Goal: Book appointment/travel/reservation

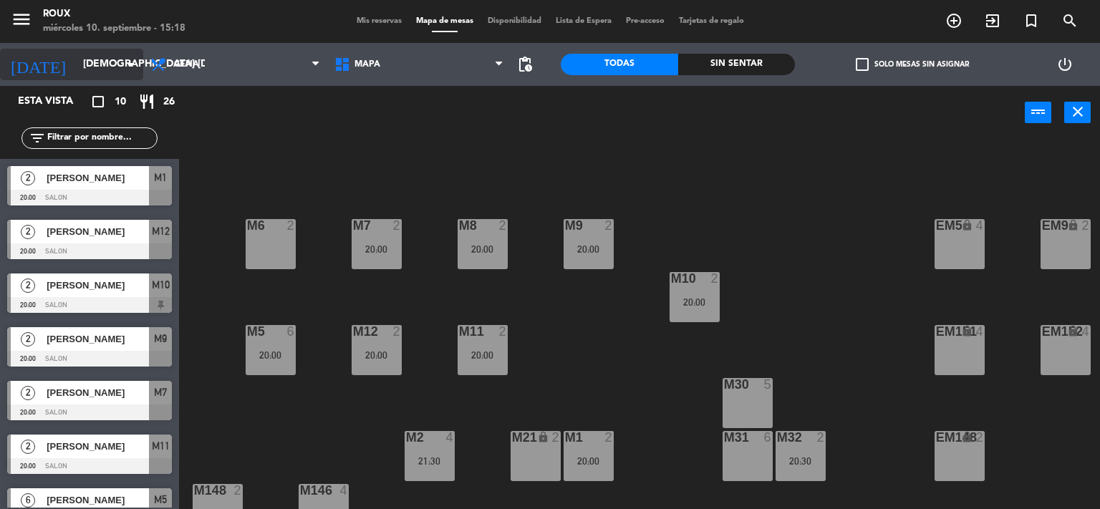
click at [42, 49] on div "[DATE] [DEMOGRAPHIC_DATA] [DATE] arrow_drop_down" at bounding box center [71, 65] width 143 height 32
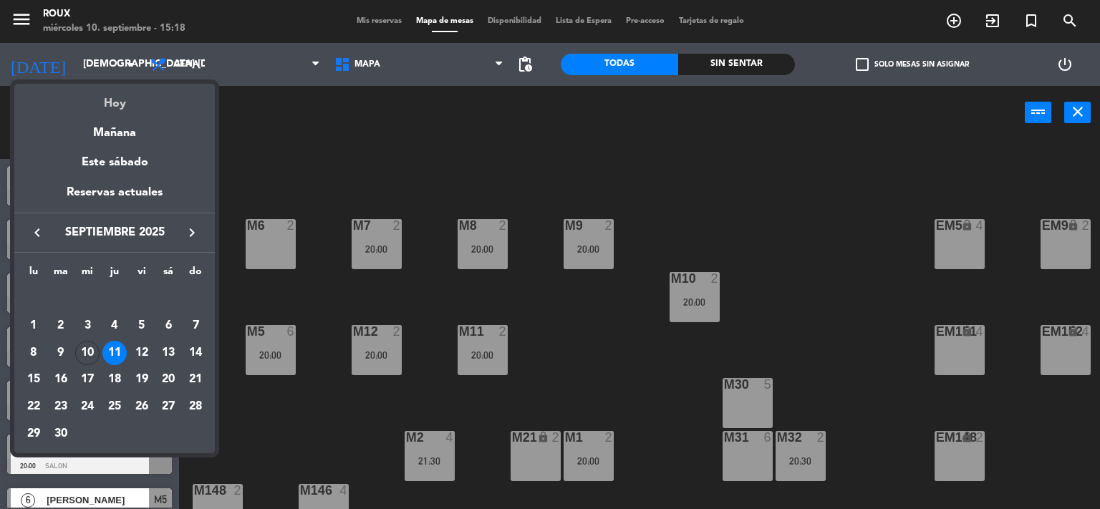
click at [130, 107] on div "Hoy" at bounding box center [114, 98] width 201 height 29
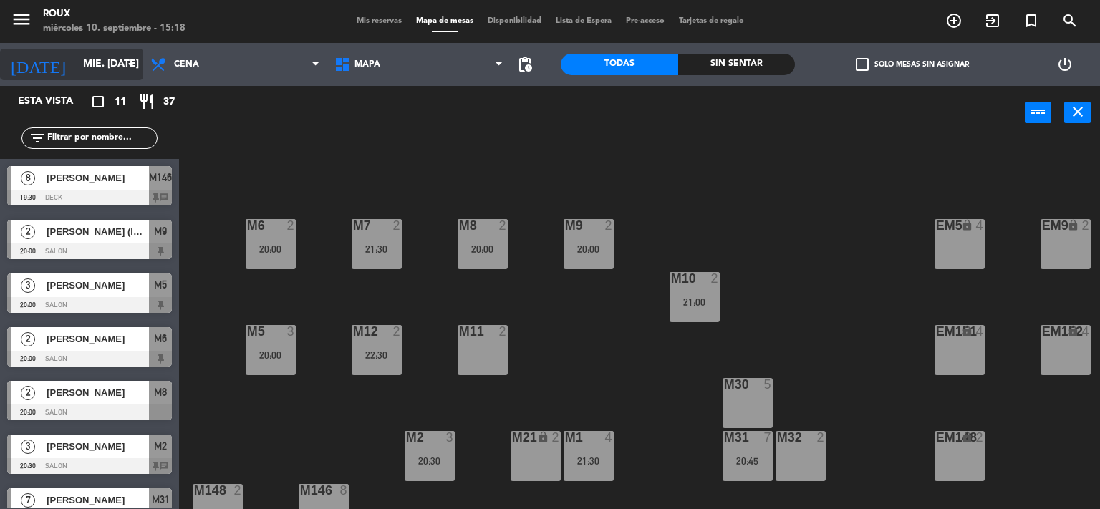
click at [76, 72] on input "mié. [DATE]" at bounding box center [144, 65] width 136 height 26
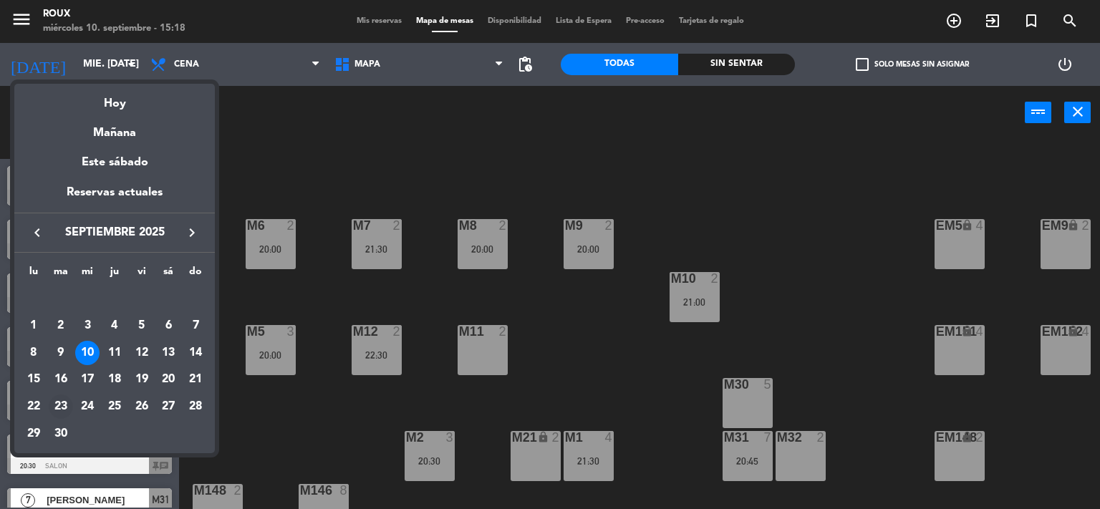
click at [61, 403] on div "23" at bounding box center [61, 407] width 24 height 24
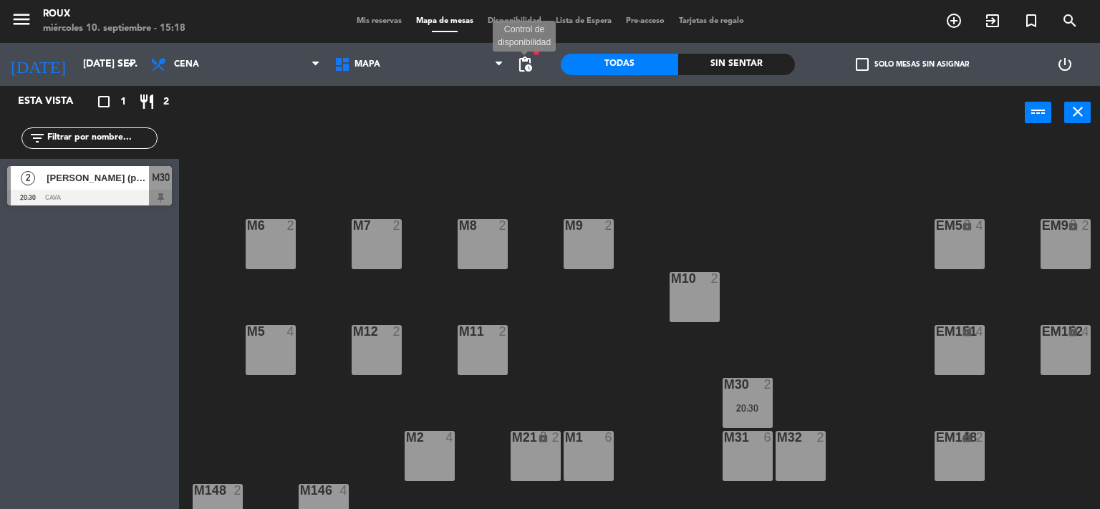
click at [521, 61] on span "pending_actions" at bounding box center [524, 64] width 17 height 17
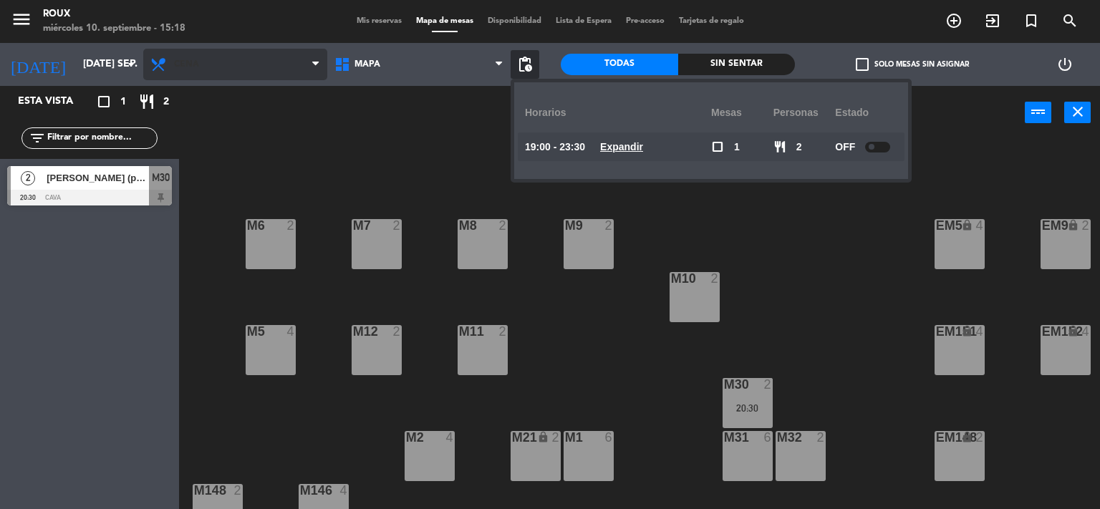
click at [201, 59] on span "Cena" at bounding box center [235, 65] width 184 height 32
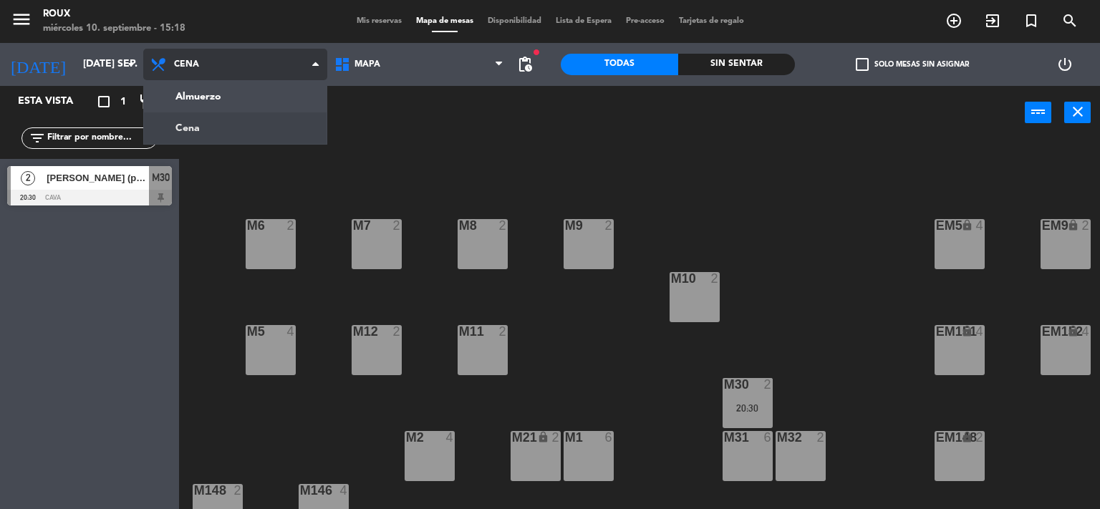
click at [203, 61] on span "Cena" at bounding box center [235, 65] width 184 height 32
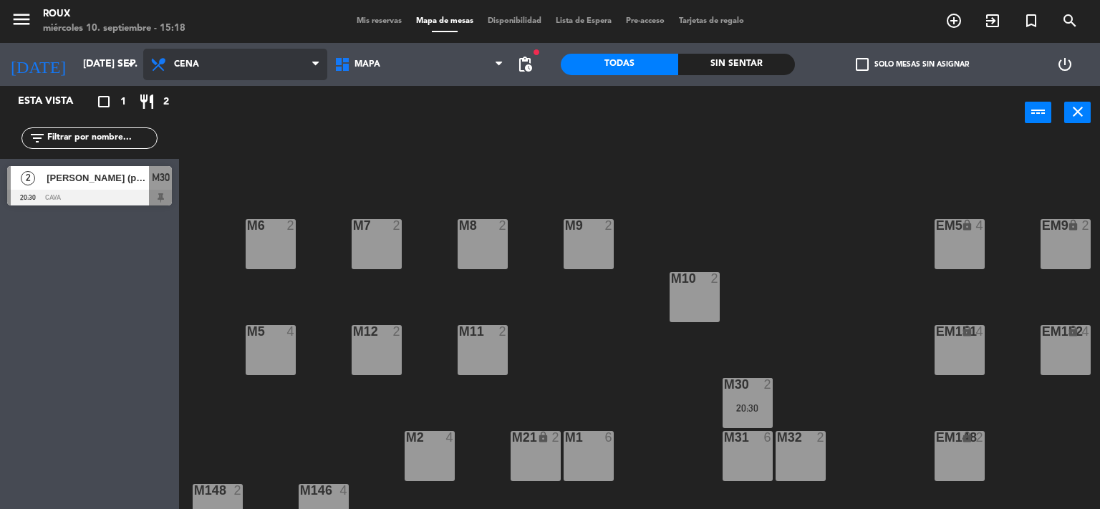
click at [193, 66] on span "Cena" at bounding box center [186, 64] width 25 height 10
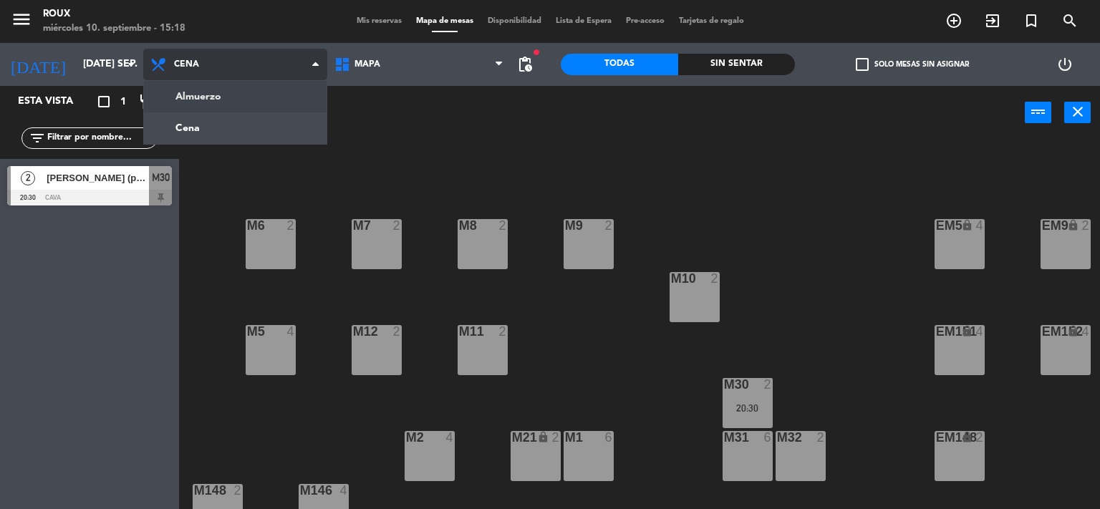
click at [210, 91] on ng-component "menu Roux miércoles 10. septiembre - 15:18 Mis reservas Mapa de mesas Disponibi…" at bounding box center [550, 255] width 1100 height 510
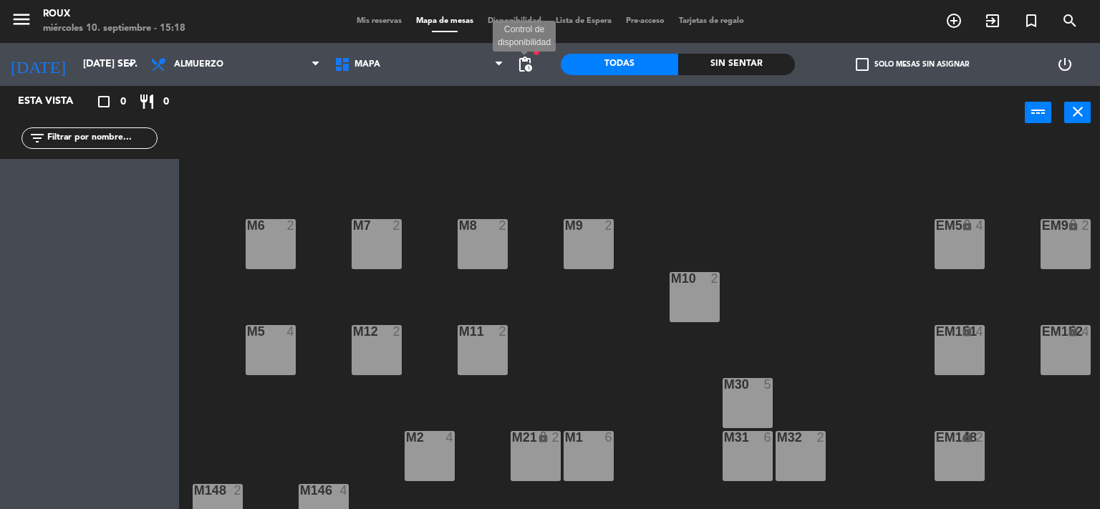
click at [521, 64] on span "pending_actions" at bounding box center [524, 64] width 17 height 17
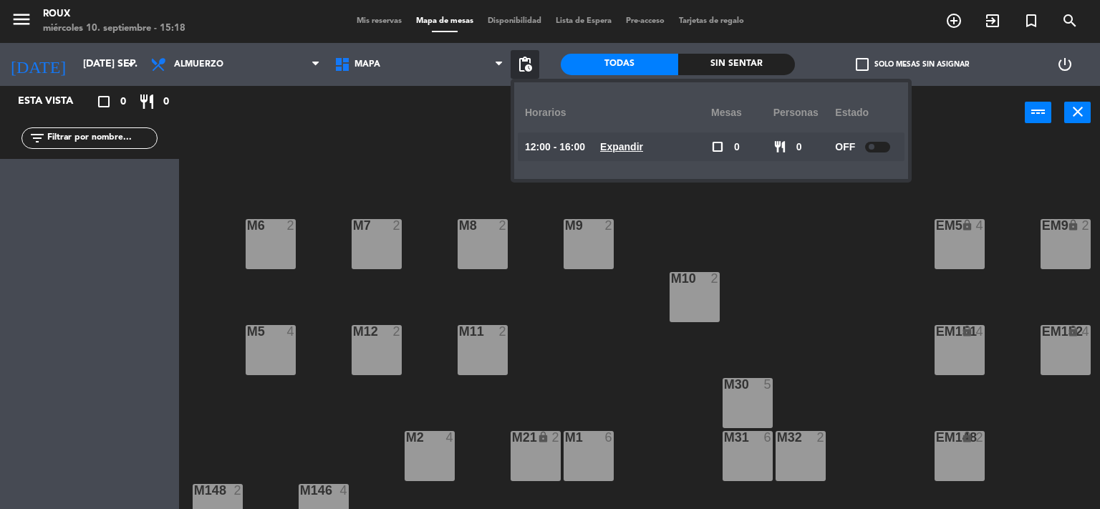
click at [888, 143] on div at bounding box center [877, 147] width 25 height 11
click at [375, 143] on div "M6 2 M7 2 M8 2 M9 2 EM9 lock 2 EM5 lock 4 EM1 lock 6 M10 2 M11 2 M12 2 M5 4 EM1…" at bounding box center [645, 325] width 910 height 370
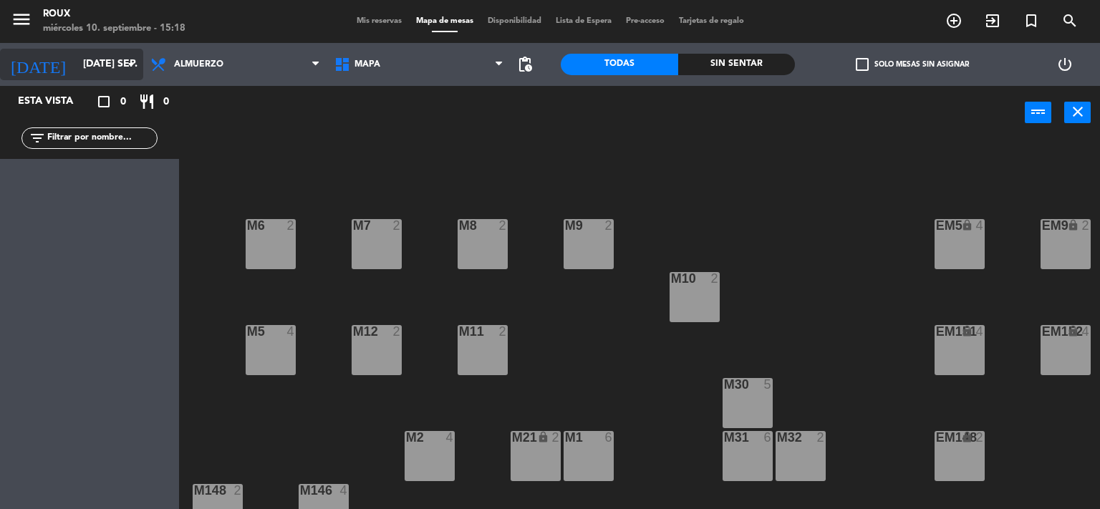
click at [90, 66] on input "[DATE] sep." at bounding box center [144, 65] width 136 height 26
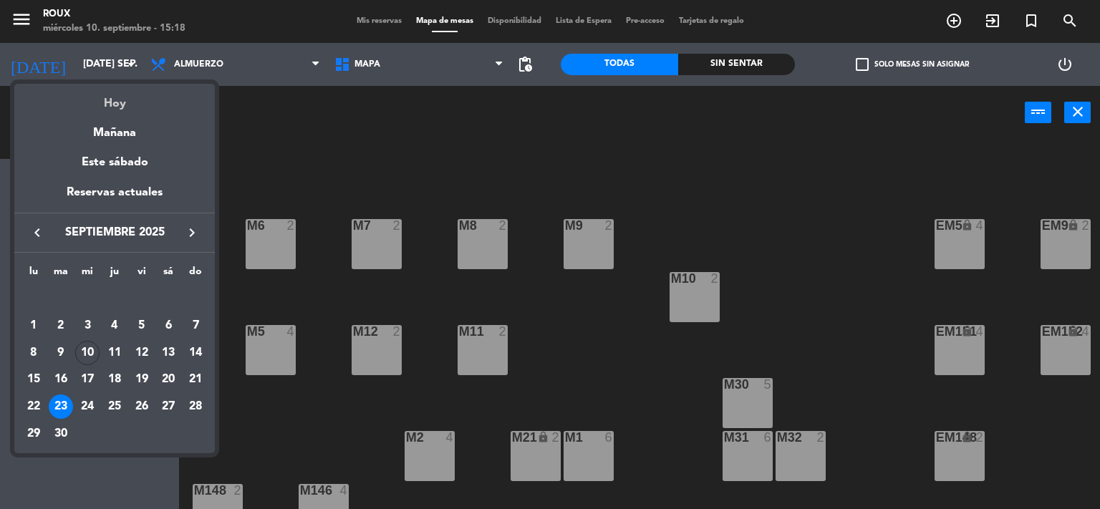
click at [109, 101] on div "Hoy" at bounding box center [114, 98] width 201 height 29
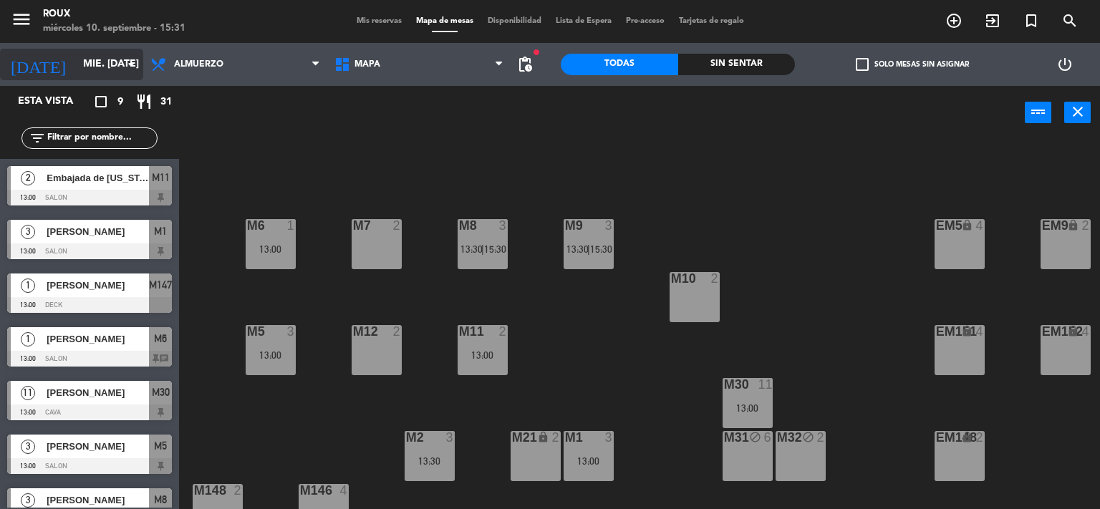
click at [76, 64] on input "mié. [DATE]" at bounding box center [144, 65] width 136 height 26
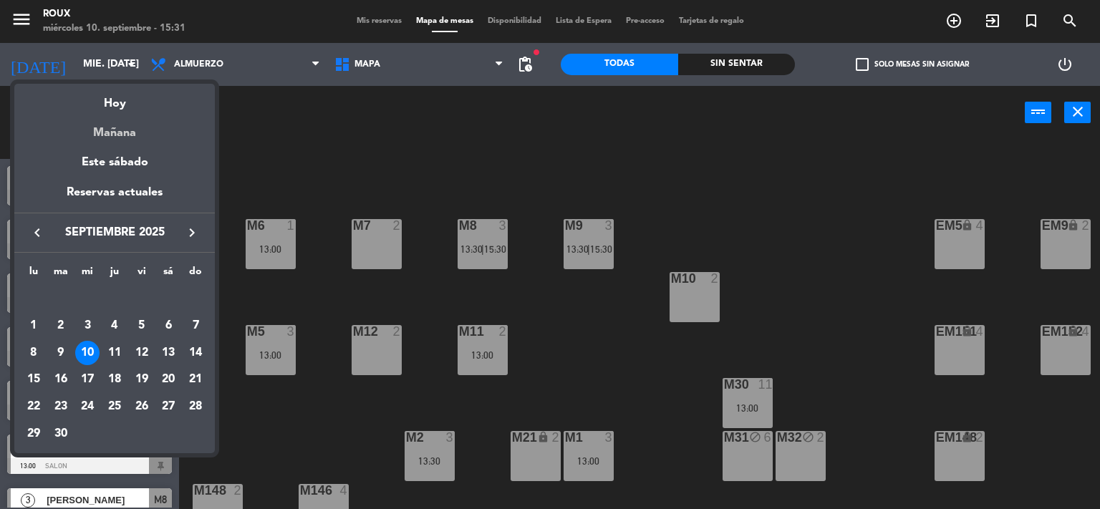
click at [122, 135] on div "Mañana" at bounding box center [114, 127] width 201 height 29
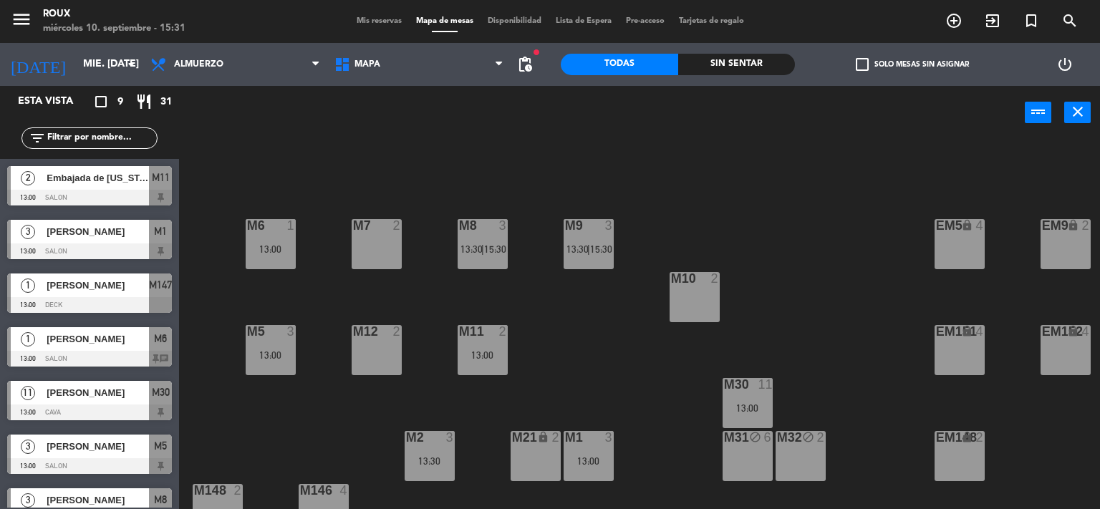
type input "[DEMOGRAPHIC_DATA] [DATE]"
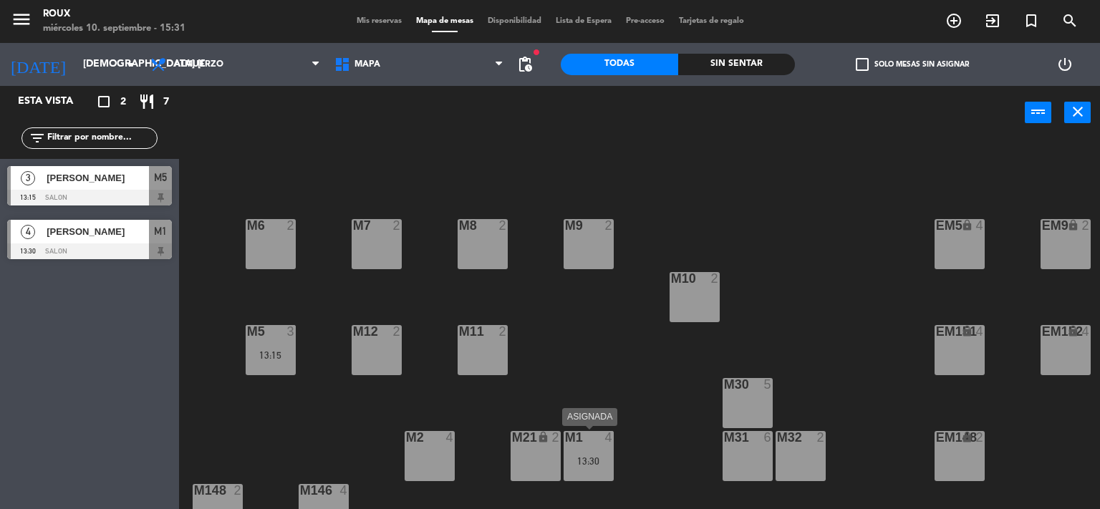
click at [611, 440] on div "4" at bounding box center [609, 437] width 9 height 13
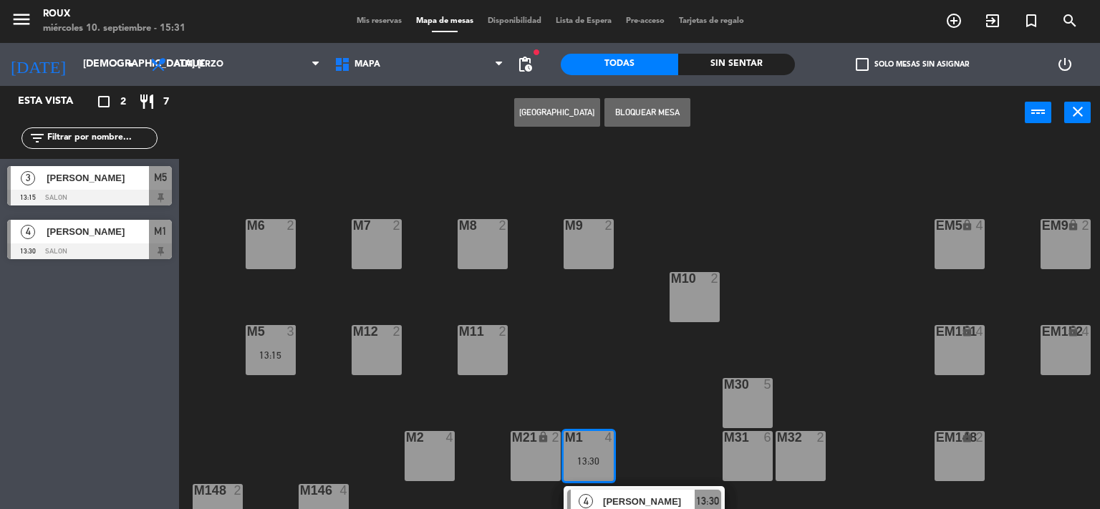
scroll to position [138, 0]
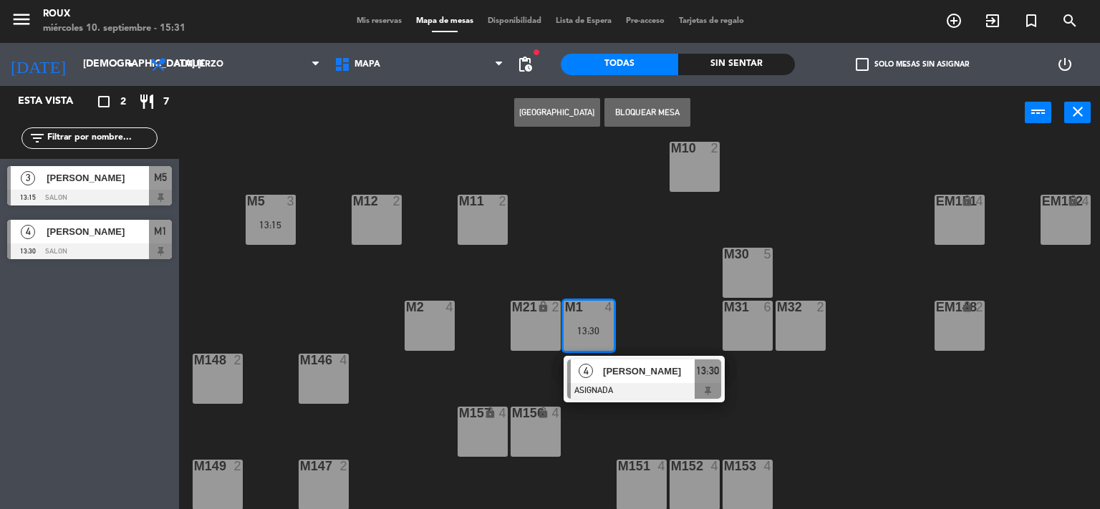
click at [635, 271] on div "M6 2 M7 2 M8 2 M9 2 EM9 lock 2 EM5 lock 4 EM1 lock 6 M10 2 M11 2 M12 2 M5 3 13:…" at bounding box center [645, 325] width 910 height 370
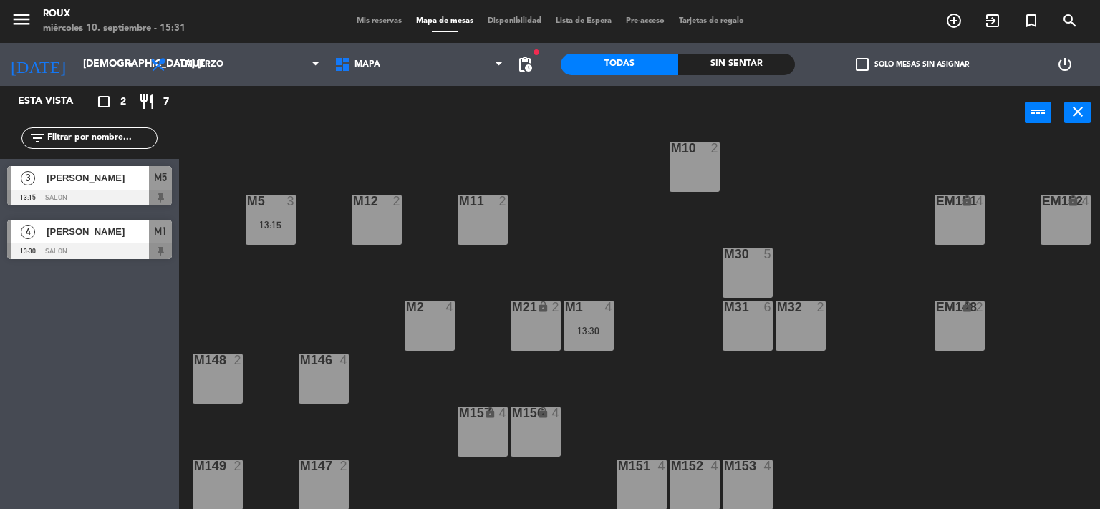
click at [752, 259] on div "M30 5" at bounding box center [748, 273] width 50 height 50
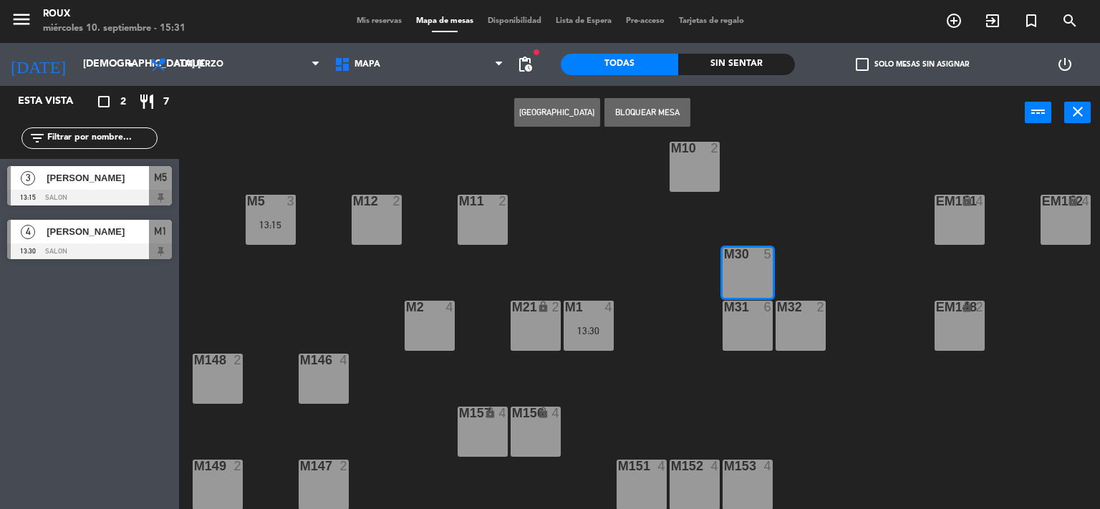
click at [545, 115] on button "[GEOGRAPHIC_DATA]" at bounding box center [557, 112] width 86 height 29
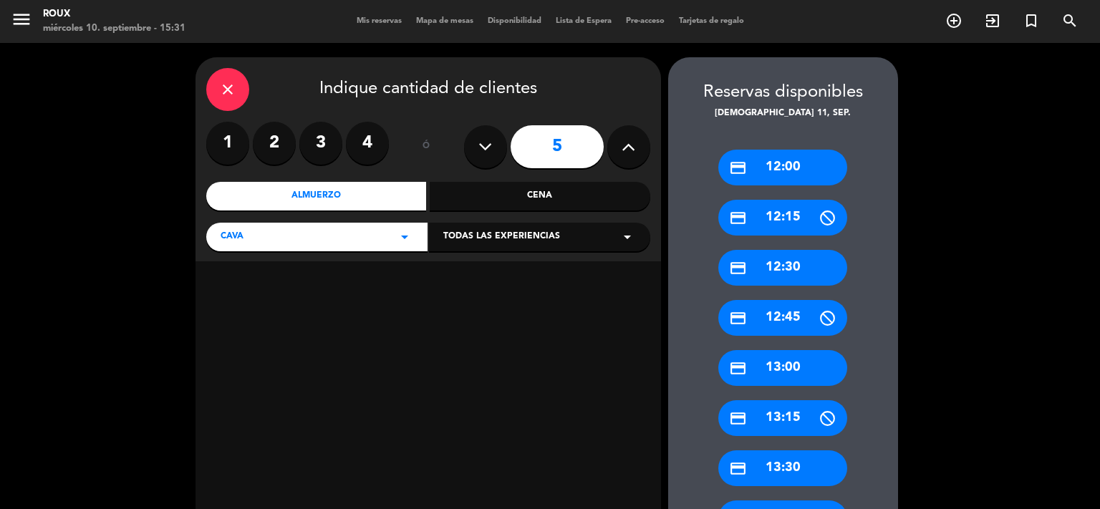
click at [262, 141] on label "2" at bounding box center [274, 143] width 43 height 43
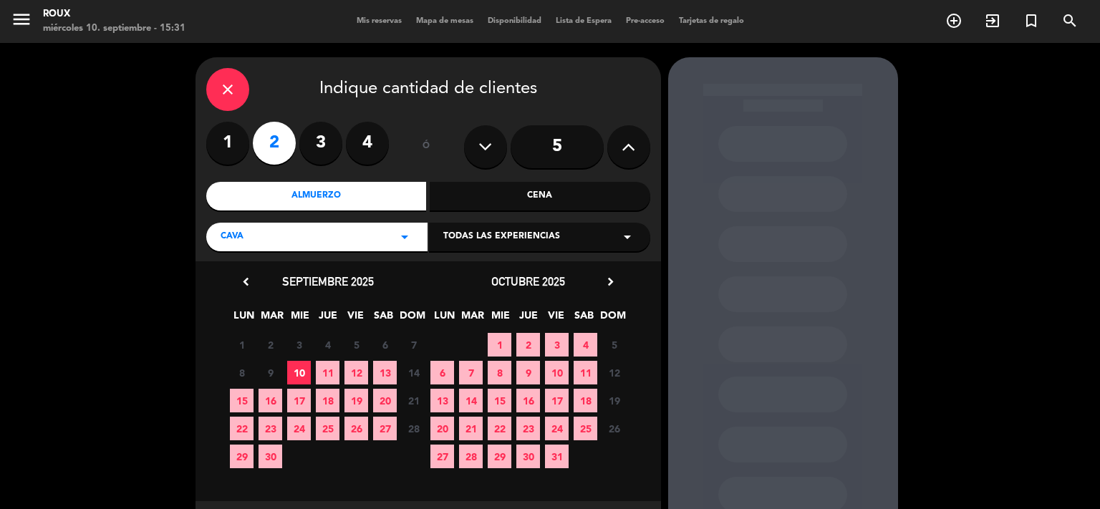
click at [322, 369] on span "11" at bounding box center [328, 373] width 24 height 24
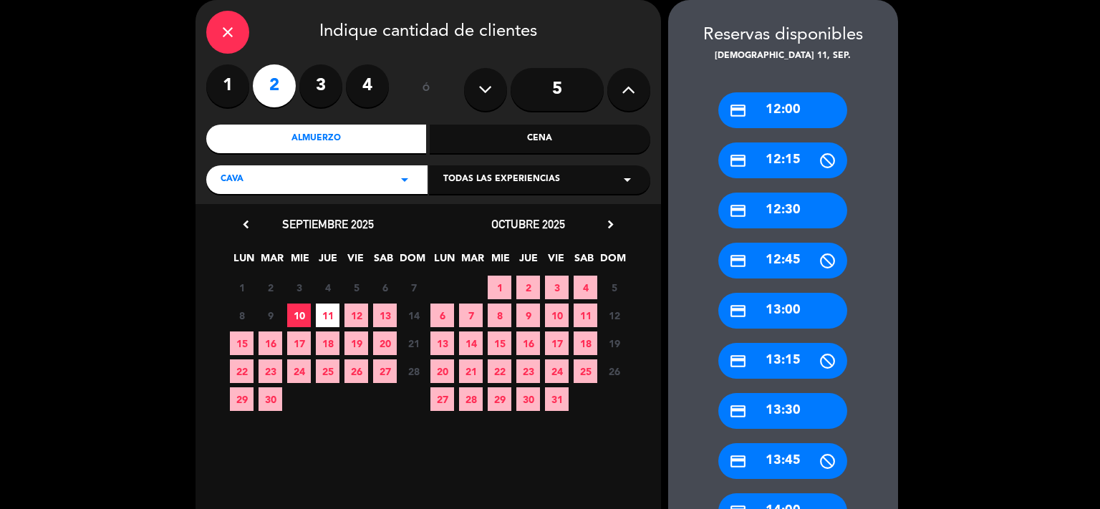
scroll to position [248, 0]
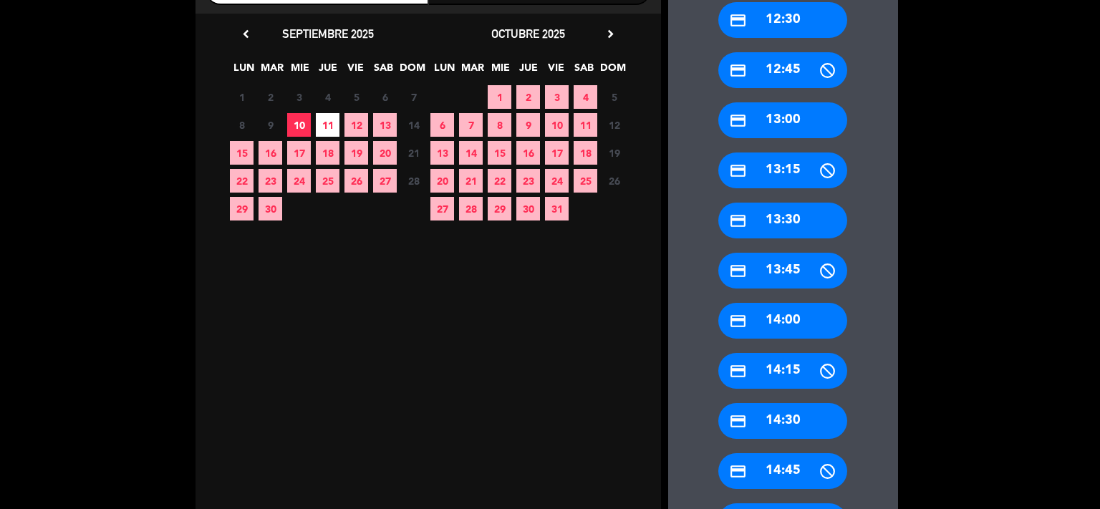
click at [797, 226] on div "credit_card 13:30" at bounding box center [782, 221] width 129 height 36
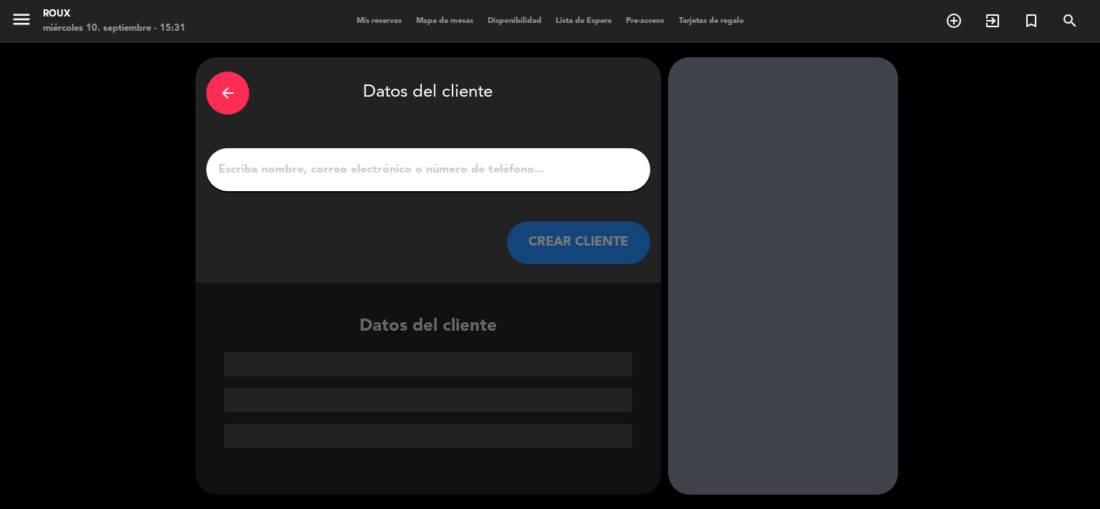
click at [318, 169] on input "1" at bounding box center [428, 170] width 423 height 20
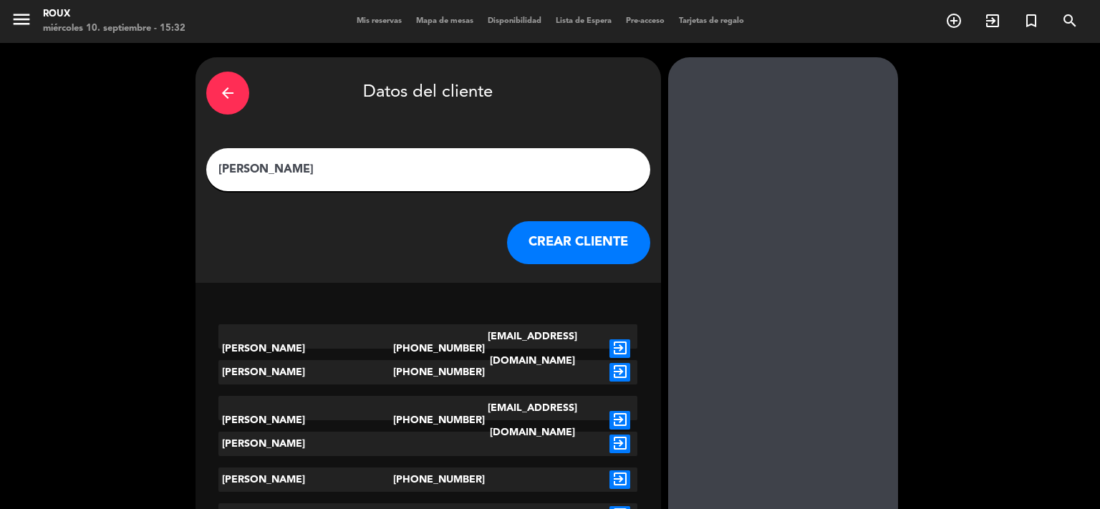
type input "[PERSON_NAME]"
click at [629, 340] on icon "exit_to_app" at bounding box center [620, 349] width 21 height 19
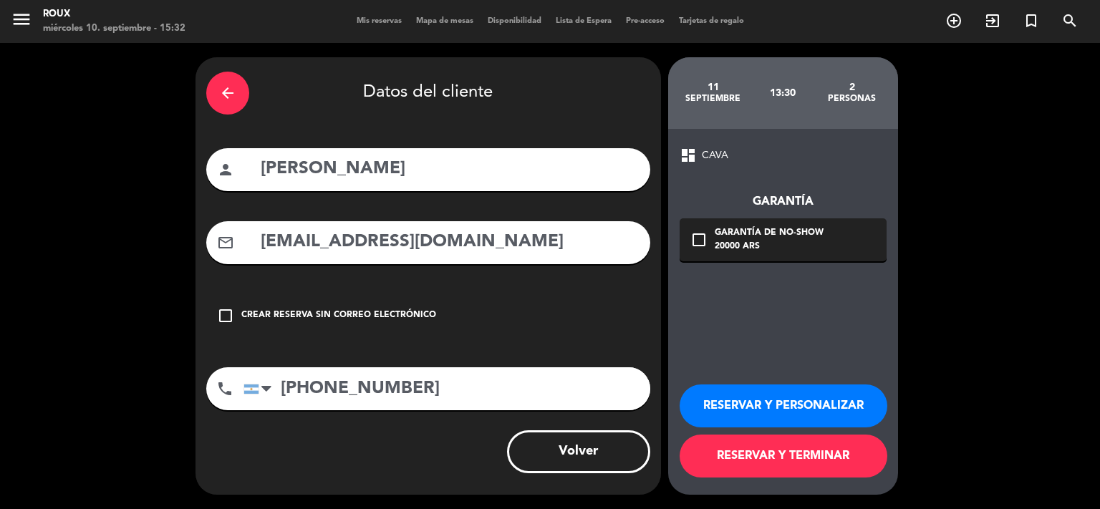
click at [750, 463] on button "RESERVAR Y TERMINAR" at bounding box center [784, 456] width 208 height 43
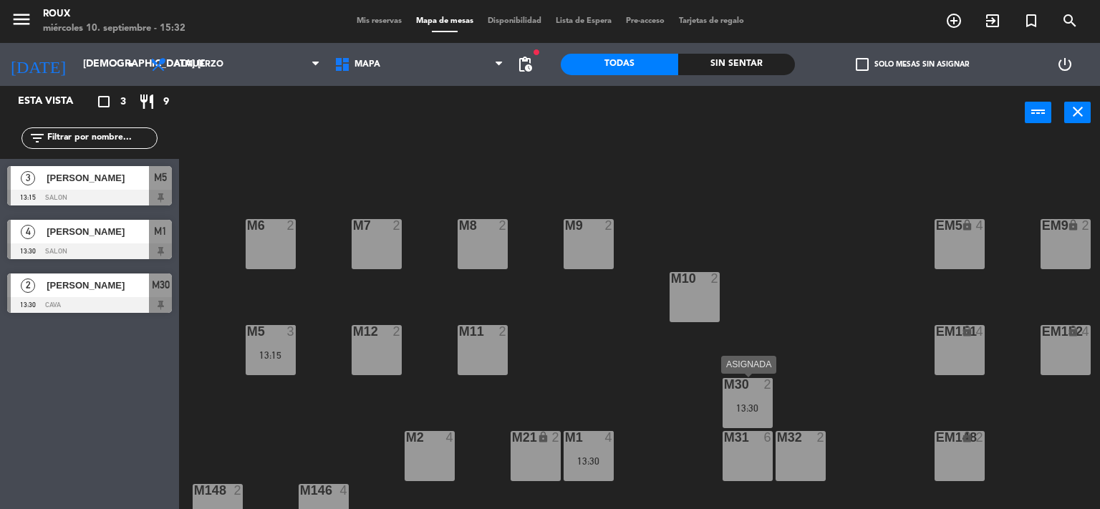
click at [739, 413] on div "13:30" at bounding box center [748, 408] width 50 height 10
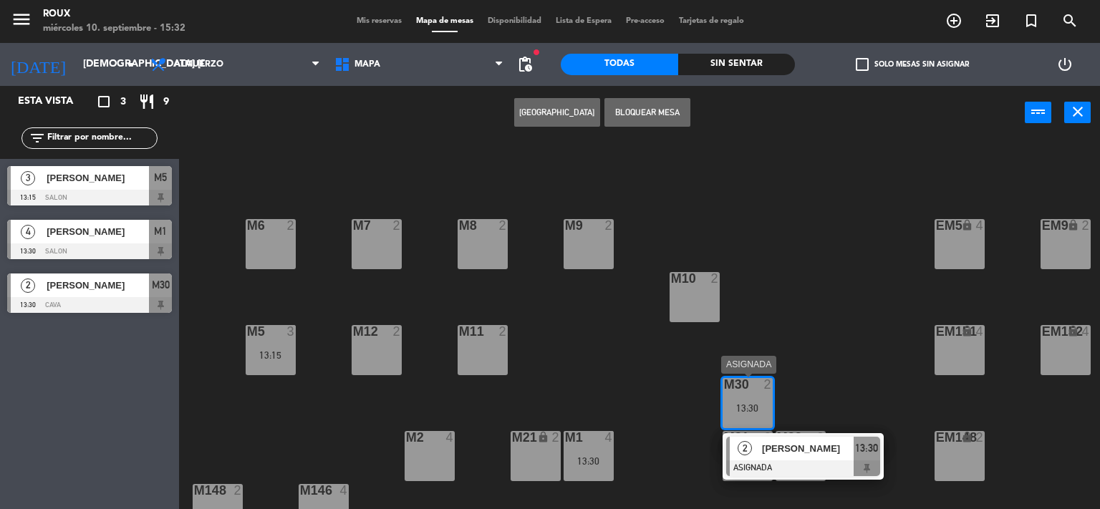
click at [794, 464] on div at bounding box center [803, 469] width 154 height 16
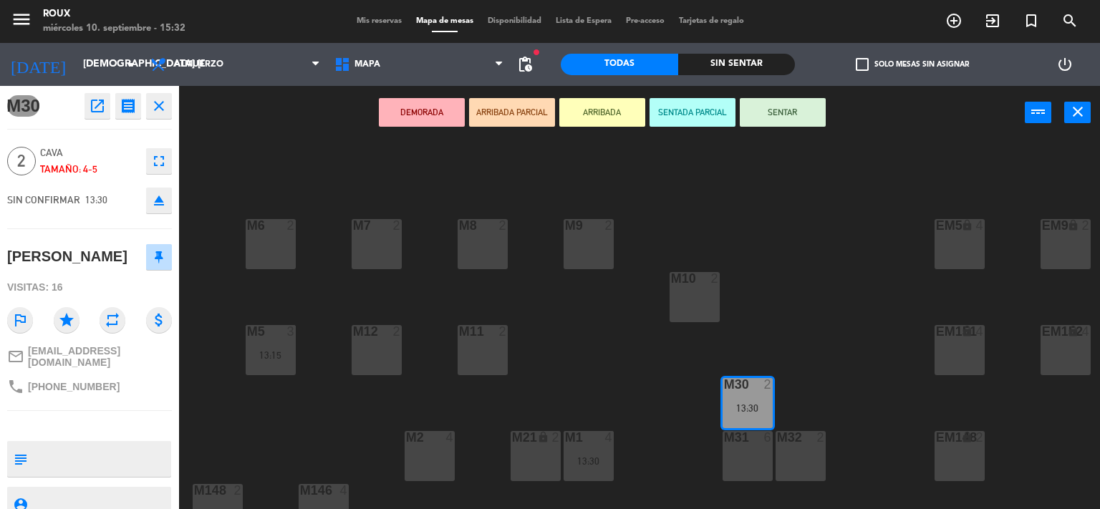
click at [63, 444] on textarea at bounding box center [101, 459] width 137 height 30
type textarea "cava exclusiva con [PERSON_NAME]"
click at [1081, 115] on icon "close" at bounding box center [1077, 111] width 17 height 17
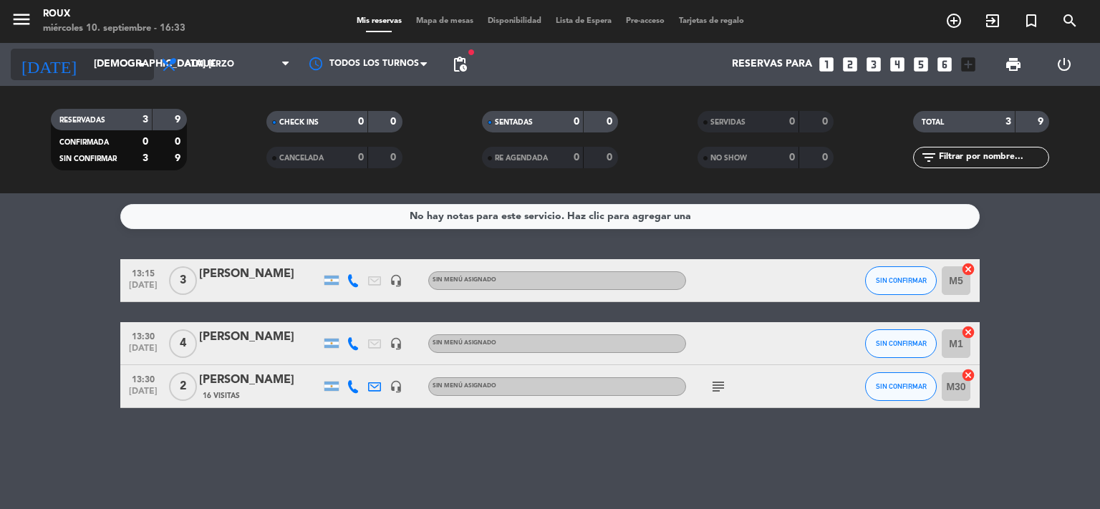
click at [100, 62] on input "[DEMOGRAPHIC_DATA] [DATE]" at bounding box center [155, 65] width 136 height 26
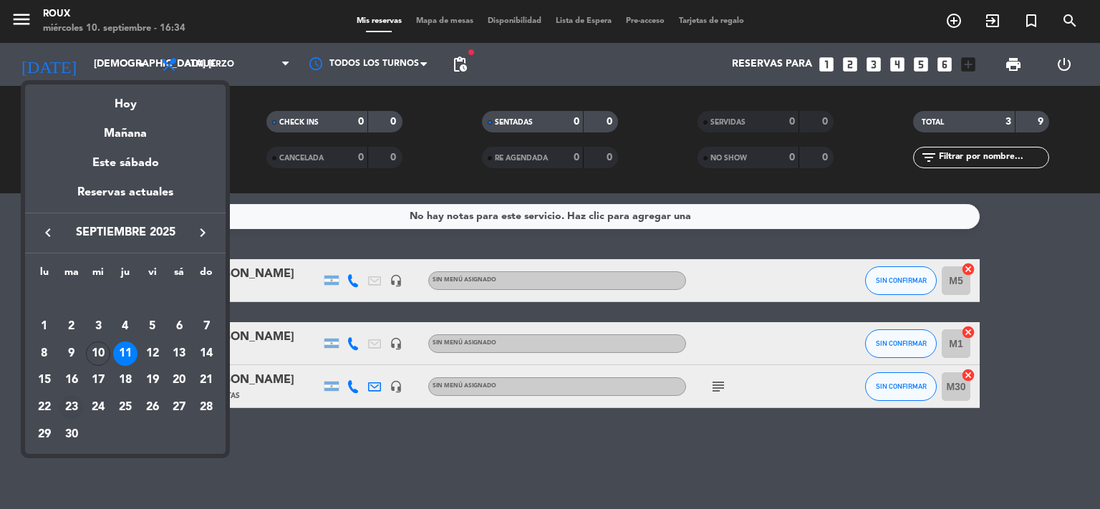
click at [76, 406] on div "23" at bounding box center [71, 407] width 24 height 24
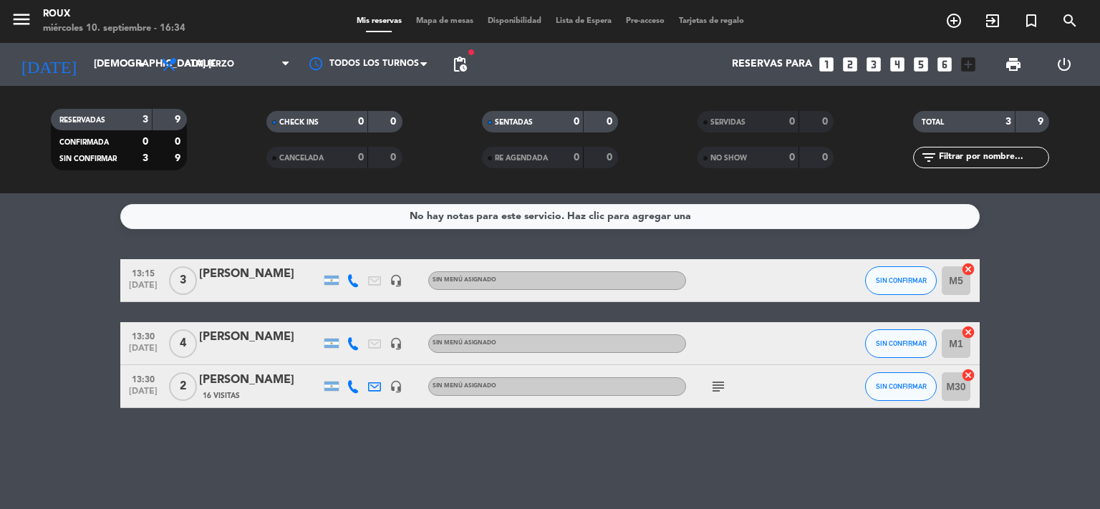
type input "[DATE] sep."
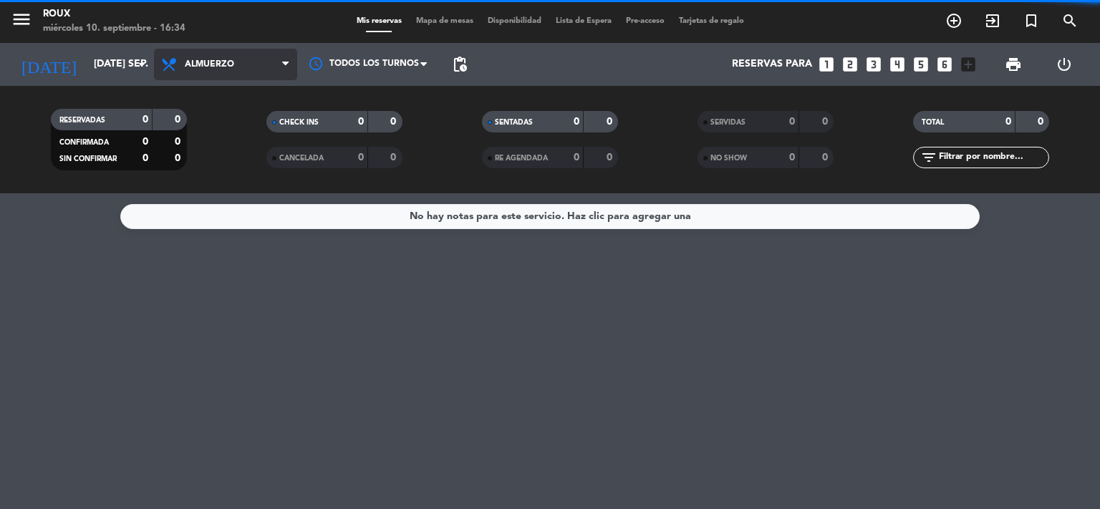
click at [244, 68] on span "Almuerzo" at bounding box center [225, 65] width 143 height 32
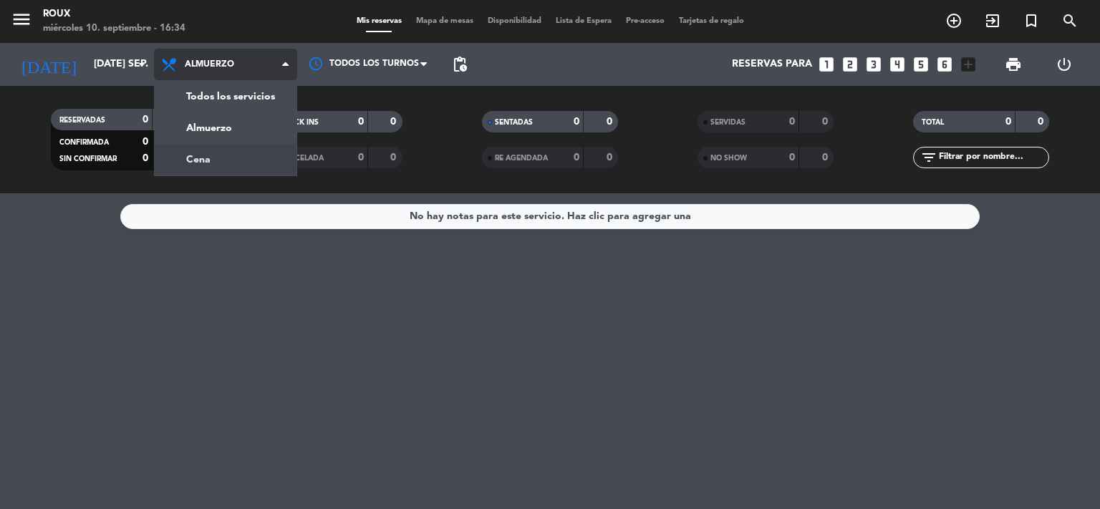
click at [204, 154] on div "menu Roux miércoles 10. septiembre - 16:34 Mis reservas Mapa de mesas Disponibi…" at bounding box center [550, 96] width 1100 height 193
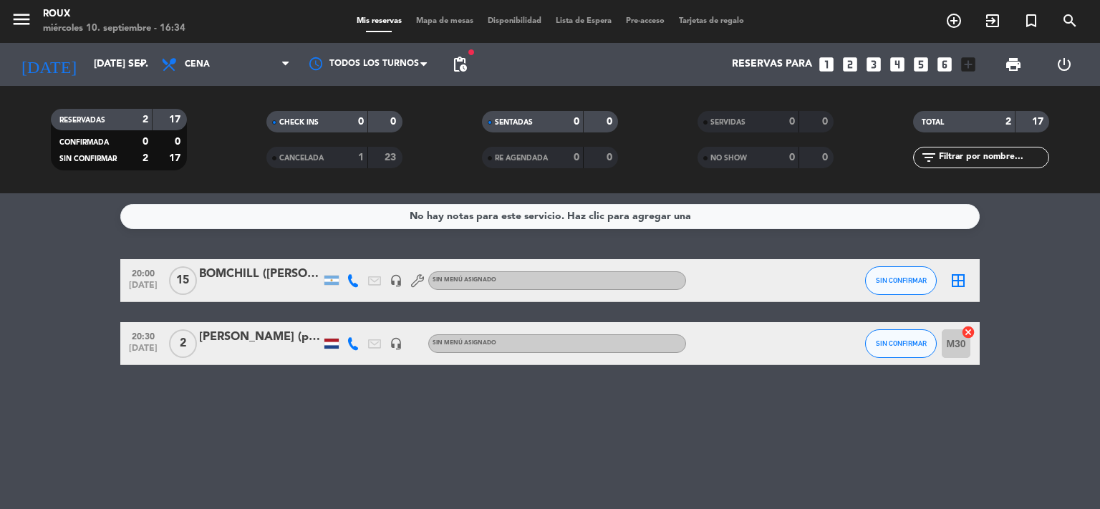
click at [426, 22] on span "Mapa de mesas" at bounding box center [445, 21] width 72 height 8
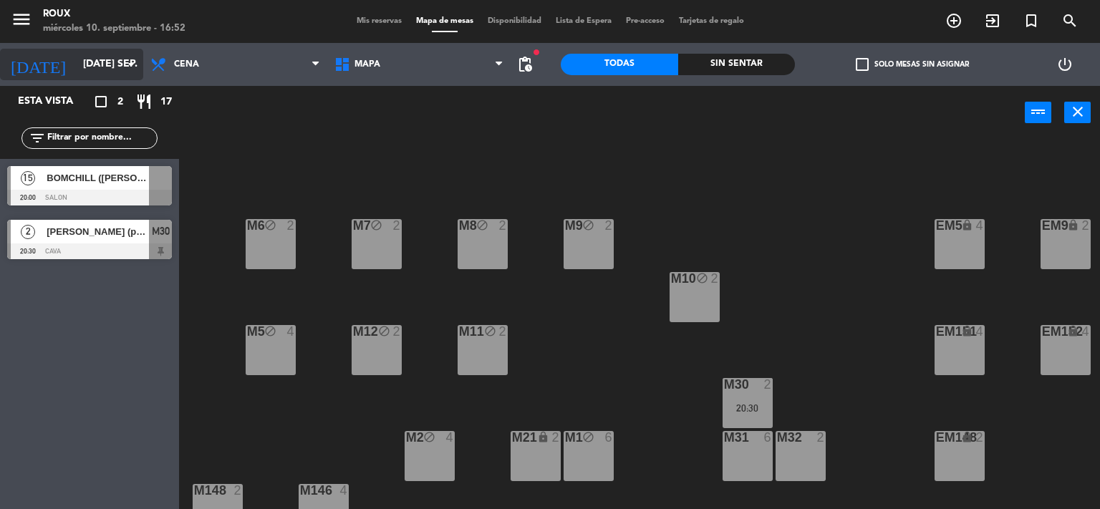
click at [76, 73] on input "[DATE] sep." at bounding box center [144, 65] width 136 height 26
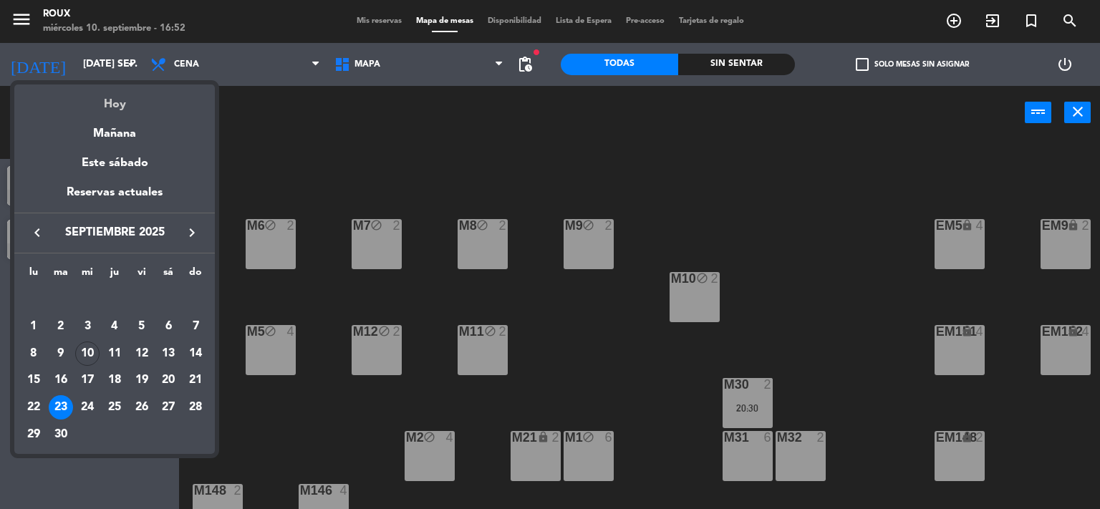
click at [102, 102] on div "Hoy" at bounding box center [114, 99] width 201 height 29
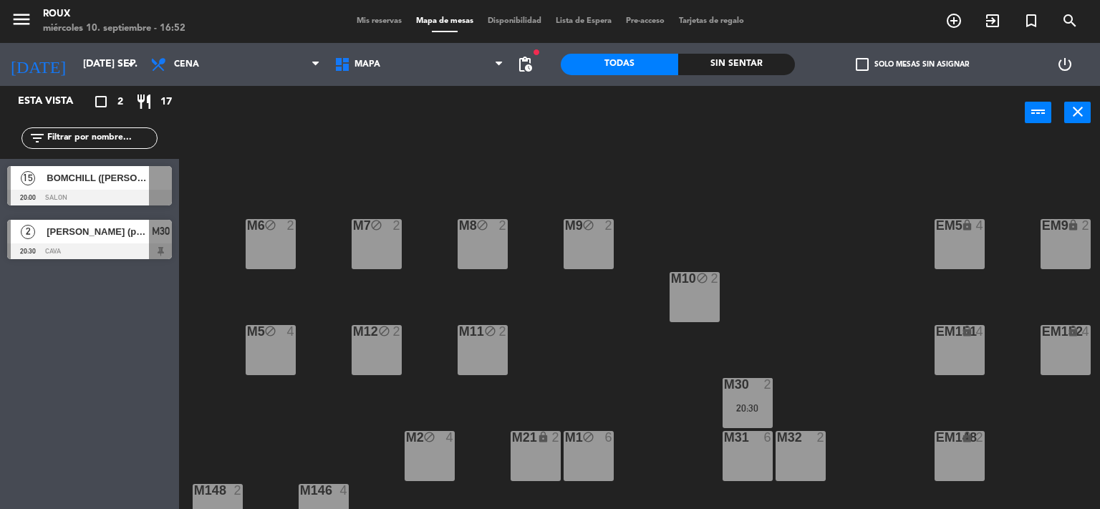
type input "mié. [DATE]"
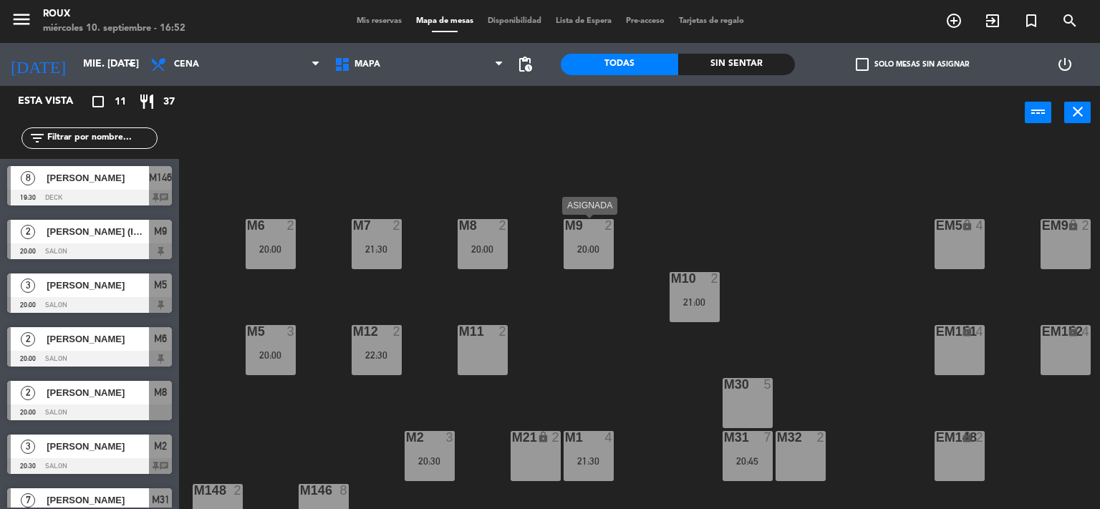
click at [596, 246] on div "20:00" at bounding box center [589, 249] width 50 height 10
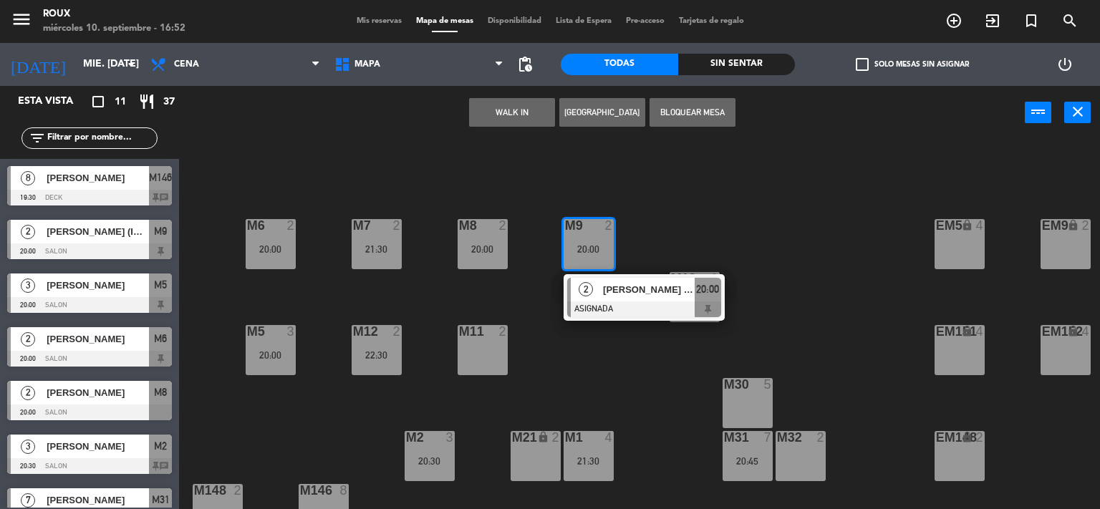
click at [663, 188] on div "M6 2 20:00 M7 2 21:30 M8 2 20:00 M9 2 20:00 2 [PERSON_NAME] (INVITACIÓN PRENSA)…" at bounding box center [645, 325] width 910 height 370
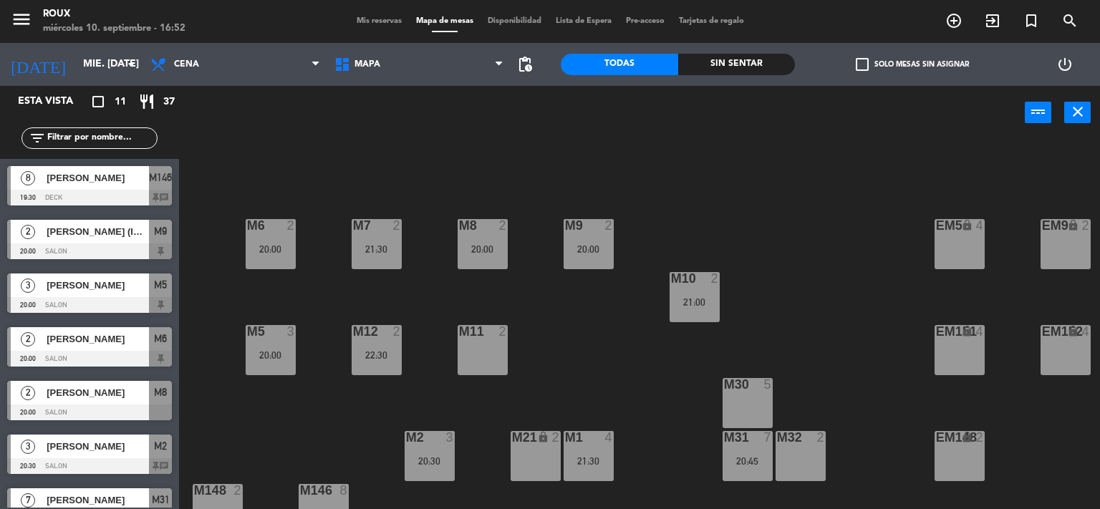
click at [463, 256] on div "M8 2 20:00" at bounding box center [483, 244] width 50 height 50
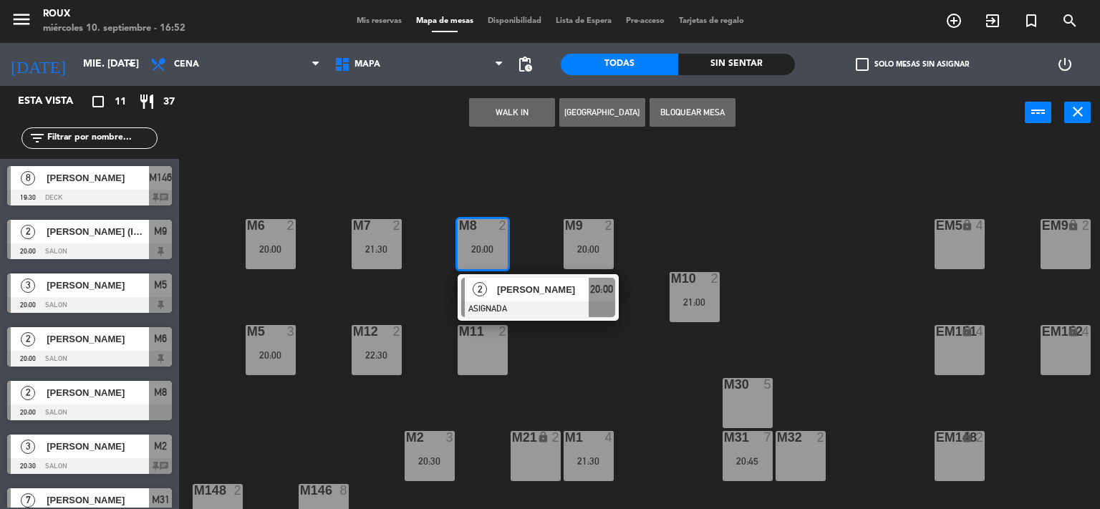
click at [527, 213] on div "M6 2 20:00 M7 2 21:30 M8 2 20:00 2 [PERSON_NAME] 20:00 M9 2 20:00 EM9 lock 2 EM…" at bounding box center [645, 325] width 910 height 370
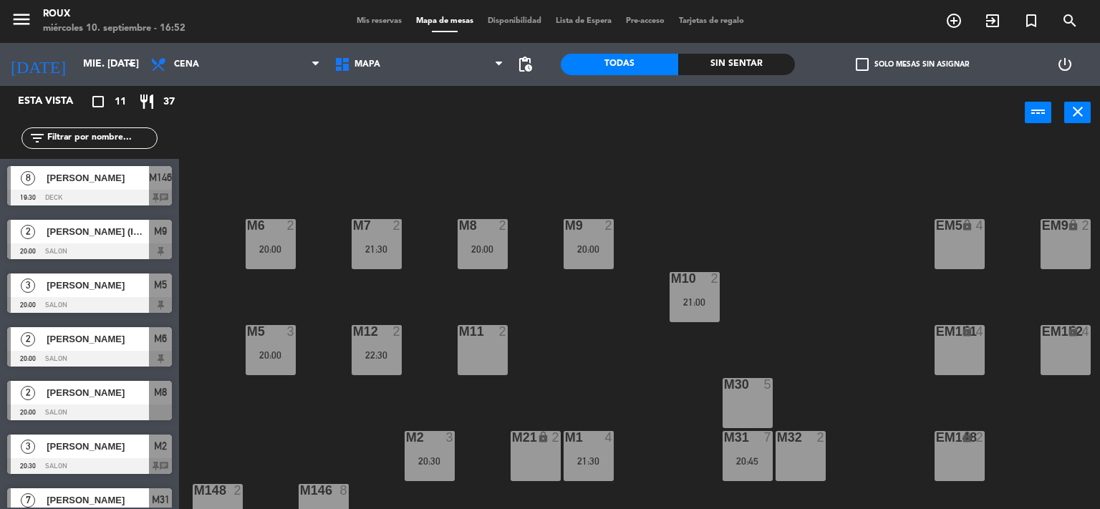
click at [365, 246] on div "21:30" at bounding box center [377, 249] width 50 height 10
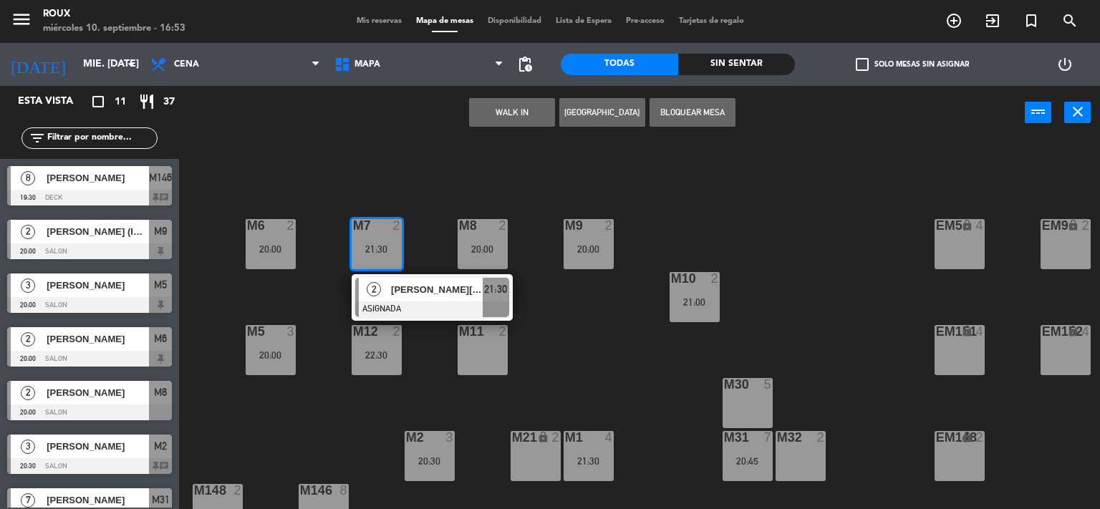
click at [443, 205] on div "M6 2 20:00 M7 2 21:30 2 [PERSON_NAME][US_STATE] Posse ASIGNADA 21:30 M8 2 20:00…" at bounding box center [645, 325] width 910 height 370
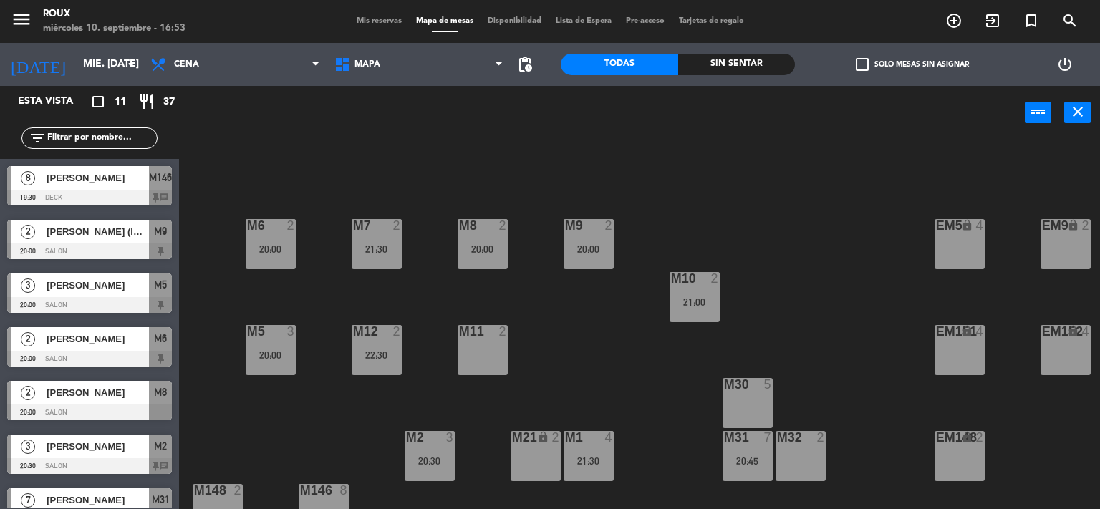
click at [384, 352] on div "22:30" at bounding box center [377, 355] width 50 height 10
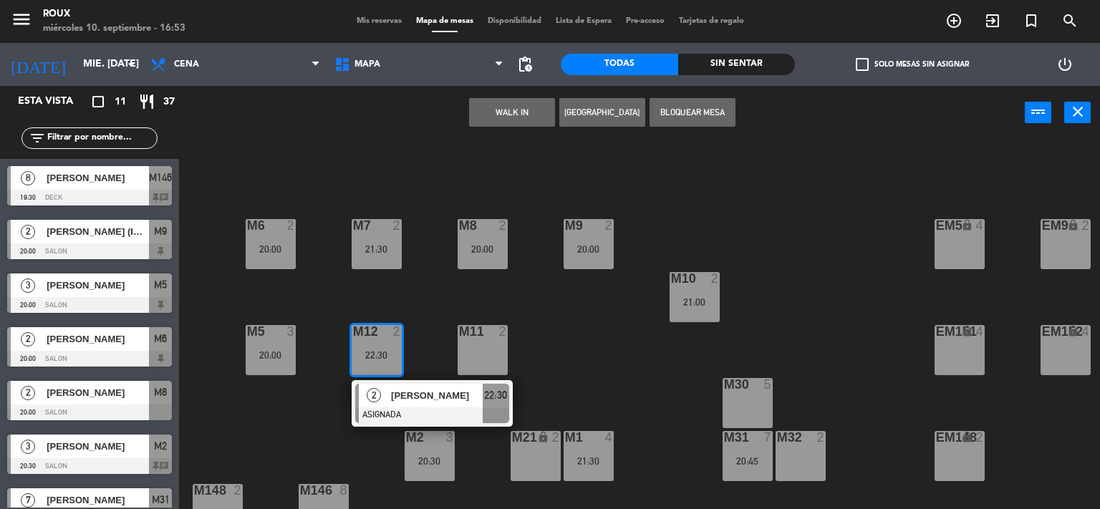
click at [430, 306] on div "M6 2 20:00 M7 2 21:30 M8 2 20:00 M9 2 20:00 EM9 lock 2 EM5 lock 4 EM1 lock 6 M1…" at bounding box center [645, 325] width 910 height 370
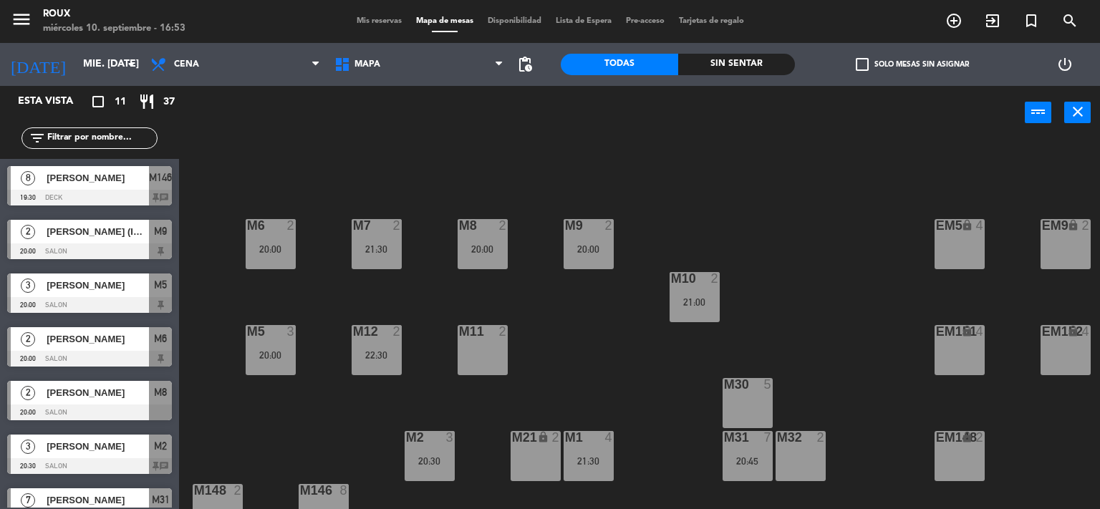
click at [263, 358] on div "20:00" at bounding box center [271, 355] width 50 height 10
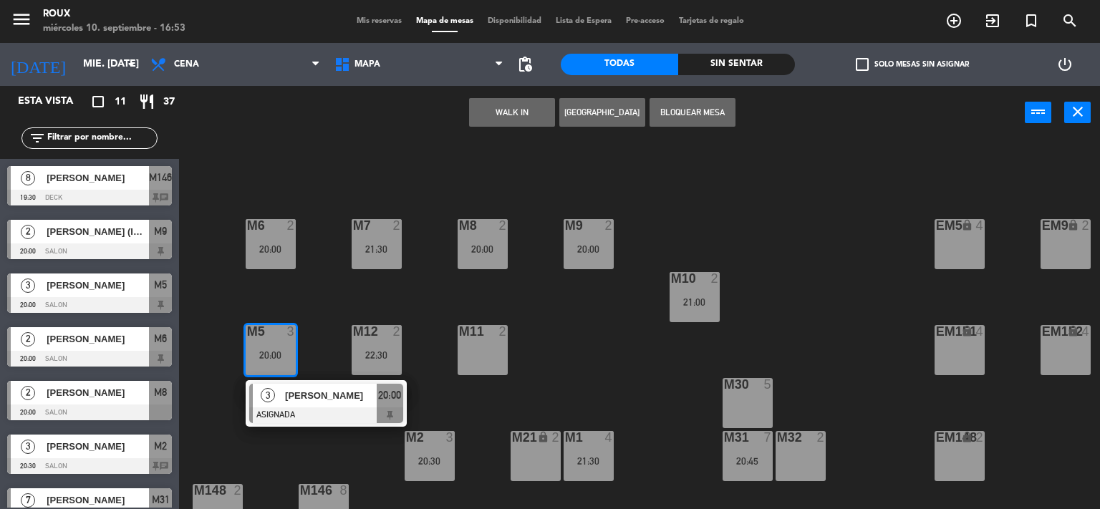
click at [321, 341] on div "M6 2 20:00 M7 2 21:30 M8 2 20:00 M9 2 20:00 EM9 lock 2 EM5 lock 4 EM1 lock 6 M1…" at bounding box center [645, 325] width 910 height 370
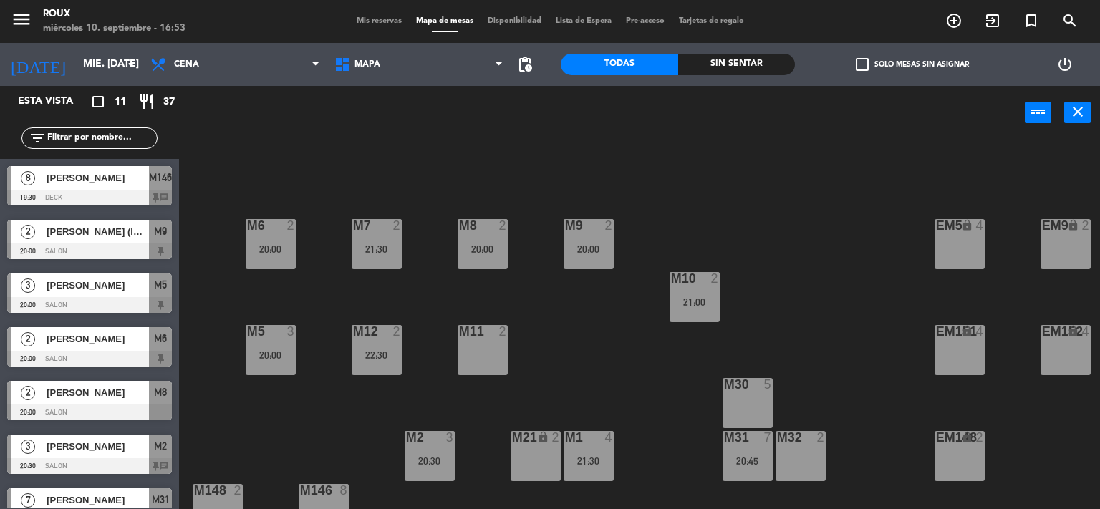
click at [425, 467] on div "M2 3 20:30" at bounding box center [430, 456] width 50 height 50
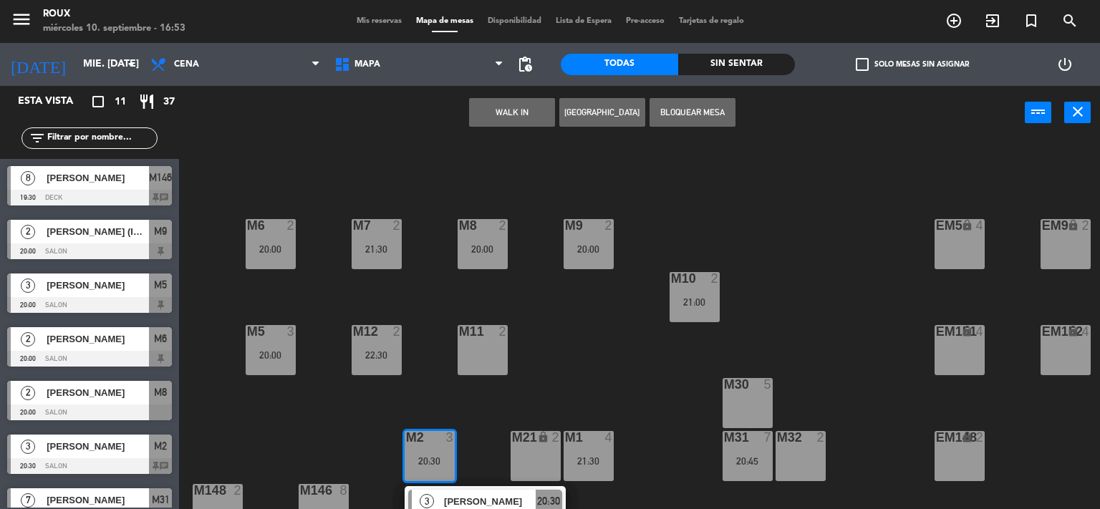
scroll to position [138, 0]
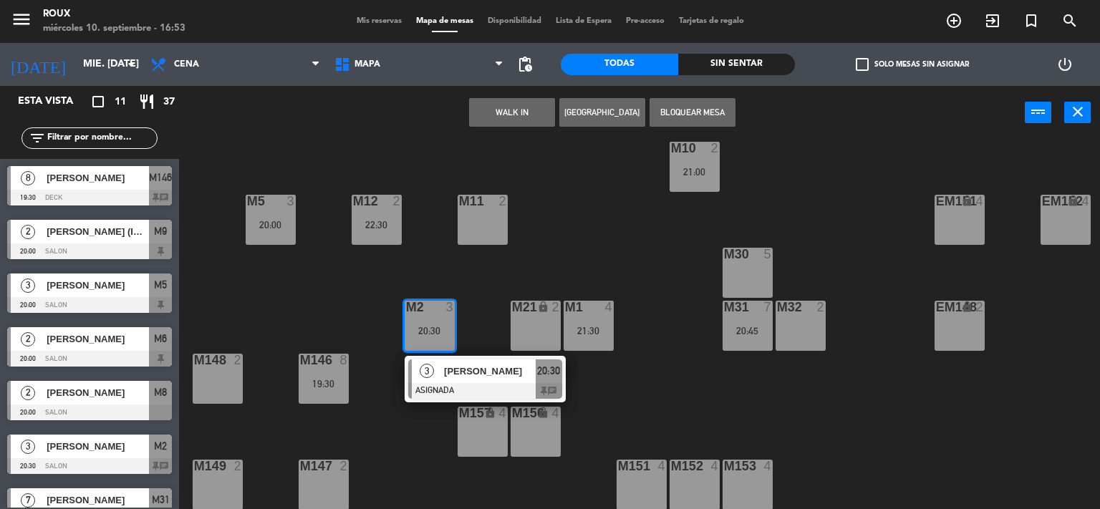
click at [551, 263] on div "M6 2 20:00 M7 2 21:30 M8 2 20:00 M9 2 20:00 EM9 lock 2 EM5 lock 4 EM1 lock 6 M1…" at bounding box center [645, 325] width 910 height 370
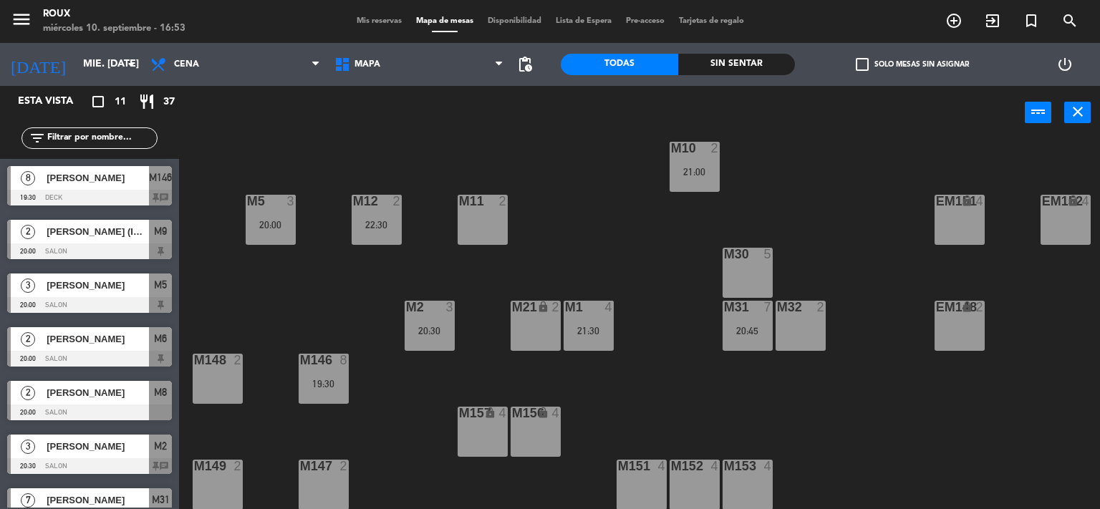
click at [585, 326] on div "21:30" at bounding box center [589, 331] width 50 height 10
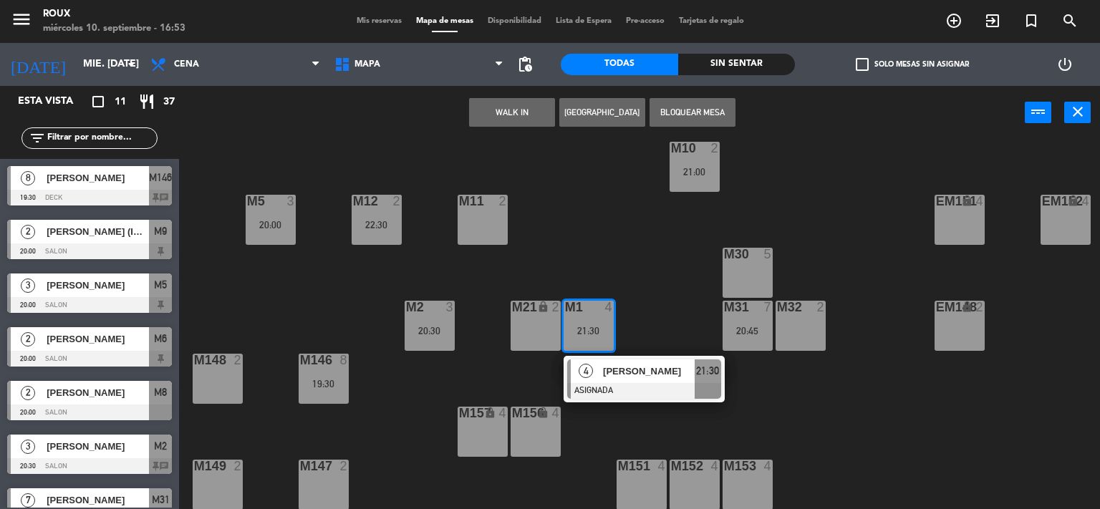
click at [570, 231] on div "M6 2 20:00 M7 2 21:30 M8 2 20:00 M9 2 20:00 EM9 lock 2 EM5 lock 4 EM1 lock 6 M1…" at bounding box center [645, 325] width 910 height 370
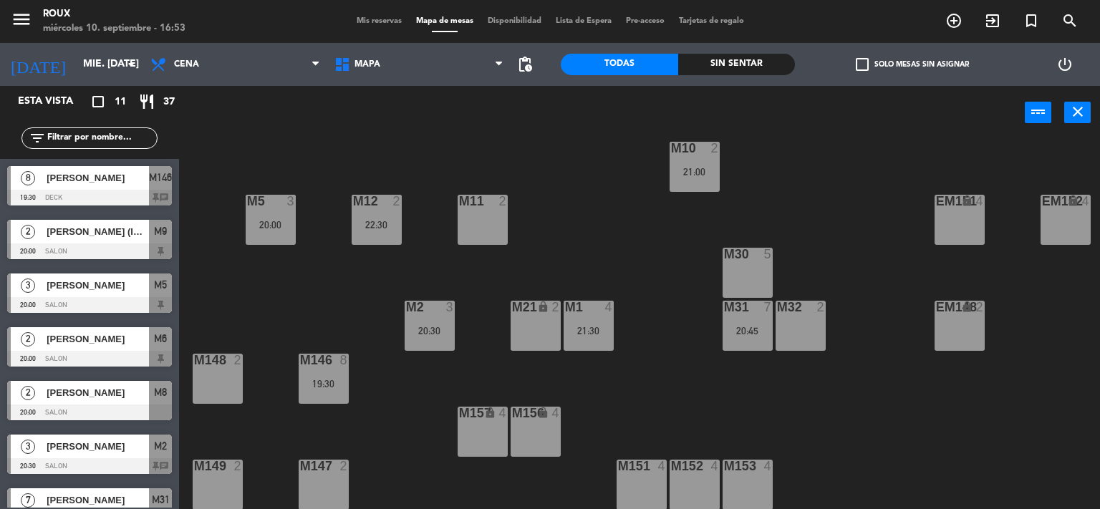
click at [402, 325] on div "M6 2 20:00 M7 2 21:30 M8 2 20:00 M9 2 20:00 EM9 lock 2 EM5 lock 4 EM1 lock 6 M1…" at bounding box center [645, 325] width 910 height 370
click at [435, 313] on div "M2 3 20:30" at bounding box center [430, 326] width 50 height 50
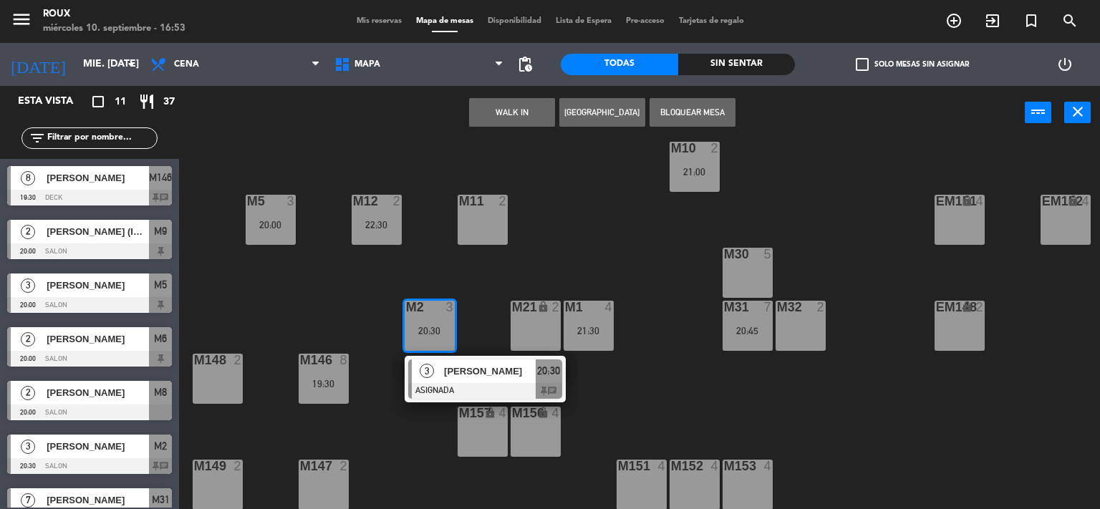
click at [448, 385] on div at bounding box center [485, 391] width 154 height 16
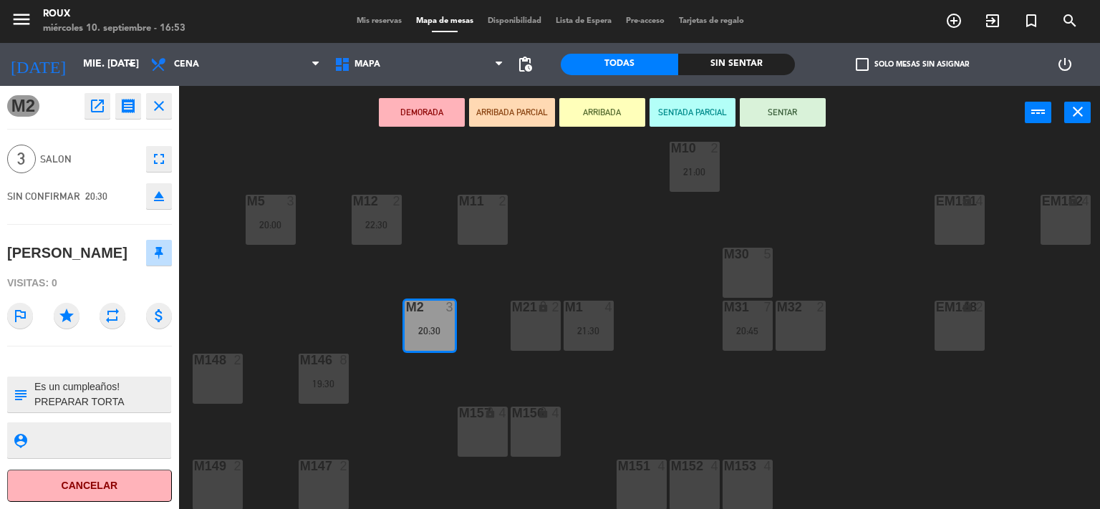
click at [298, 288] on div "M6 2 20:00 M7 2 21:30 M8 2 20:00 M9 2 20:00 EM9 lock 2 EM5 lock 4 EM1 lock 6 M1…" at bounding box center [645, 325] width 910 height 370
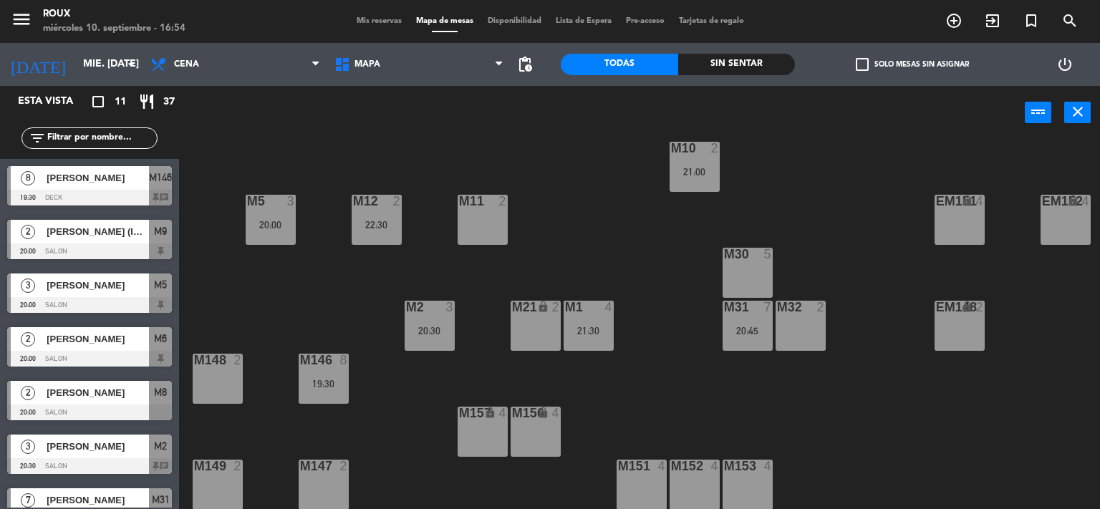
scroll to position [0, 0]
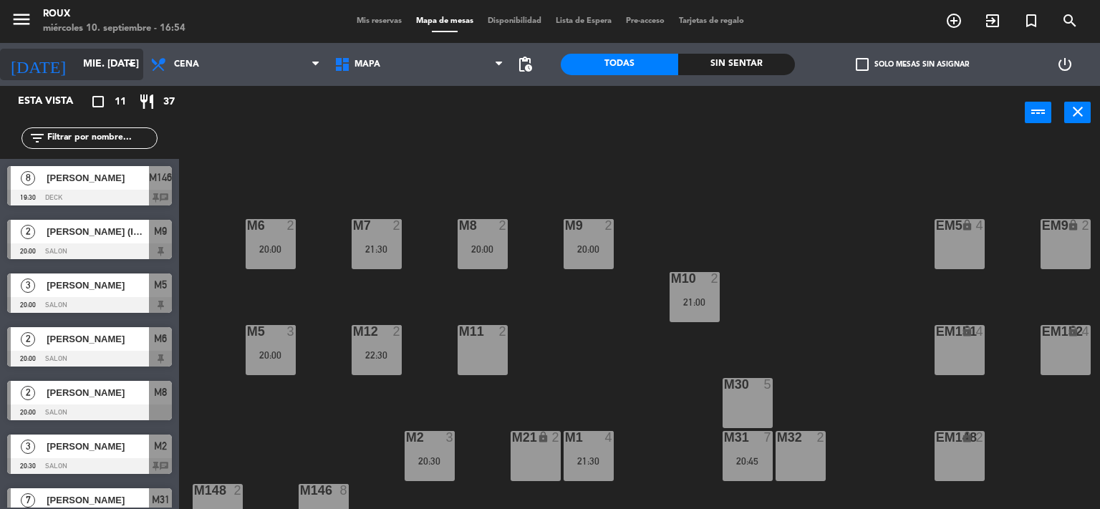
click at [100, 56] on input "mié. [DATE]" at bounding box center [144, 65] width 136 height 26
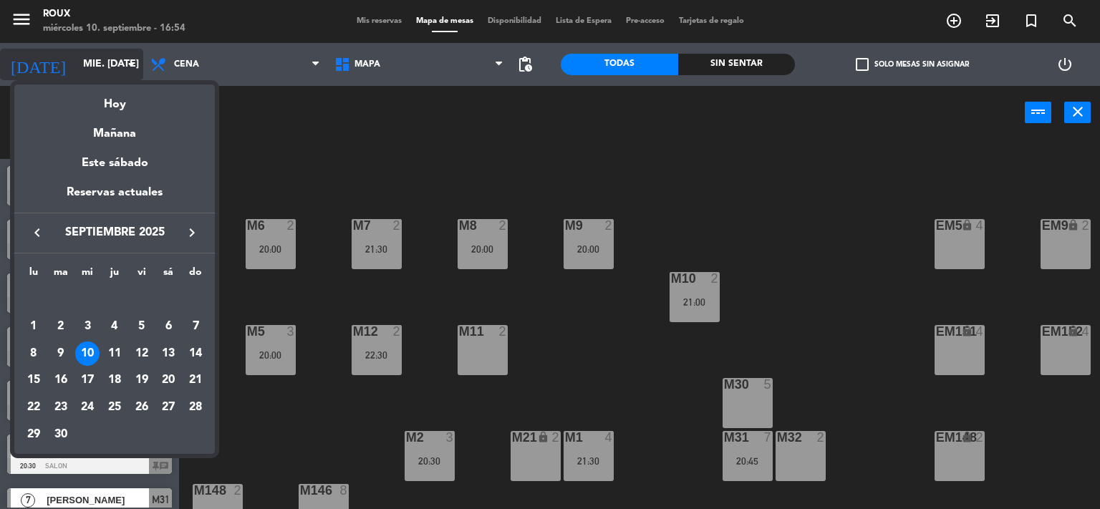
click at [113, 102] on div "Hoy" at bounding box center [114, 99] width 201 height 29
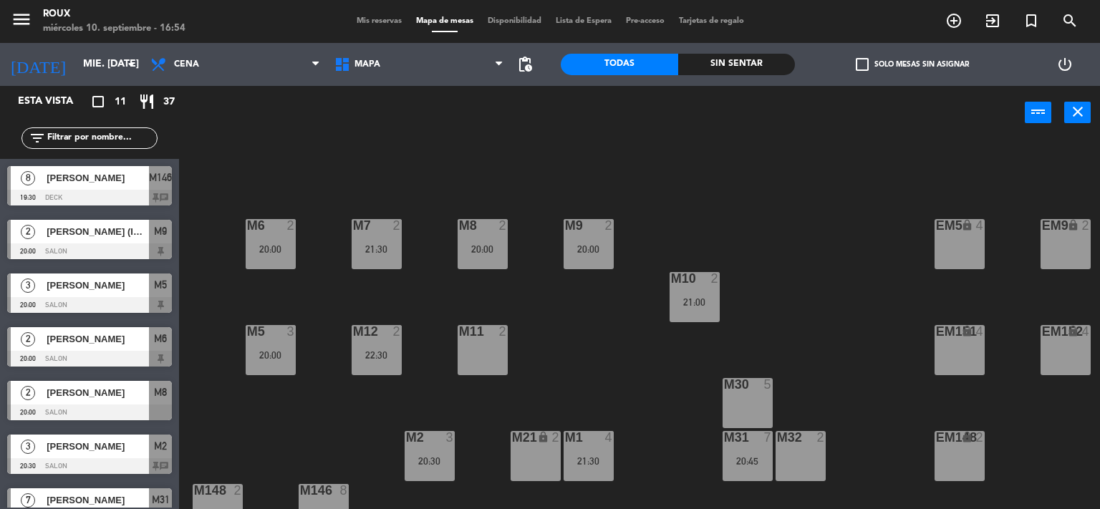
scroll to position [138, 0]
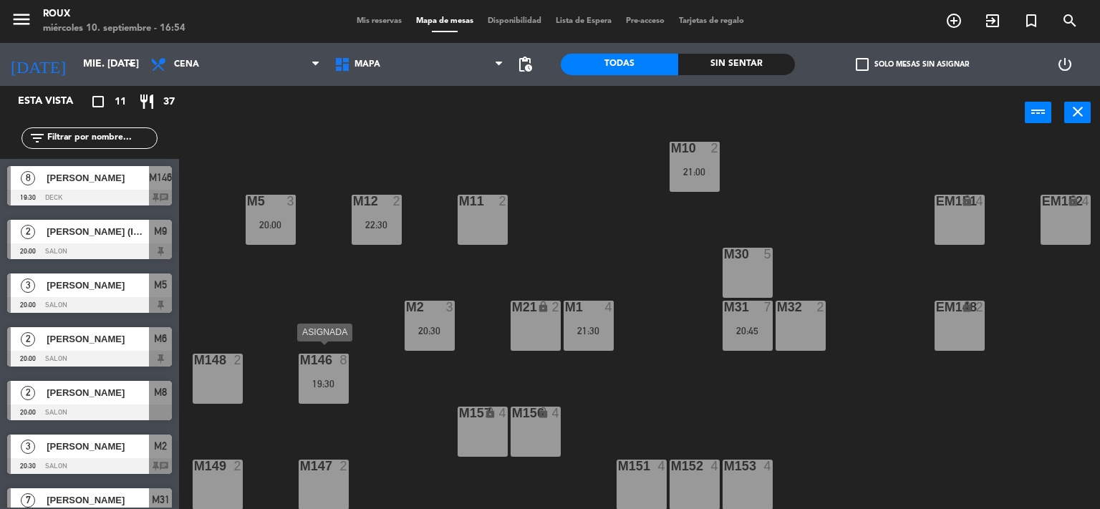
click at [337, 393] on div "M146 8 19:30" at bounding box center [324, 379] width 50 height 50
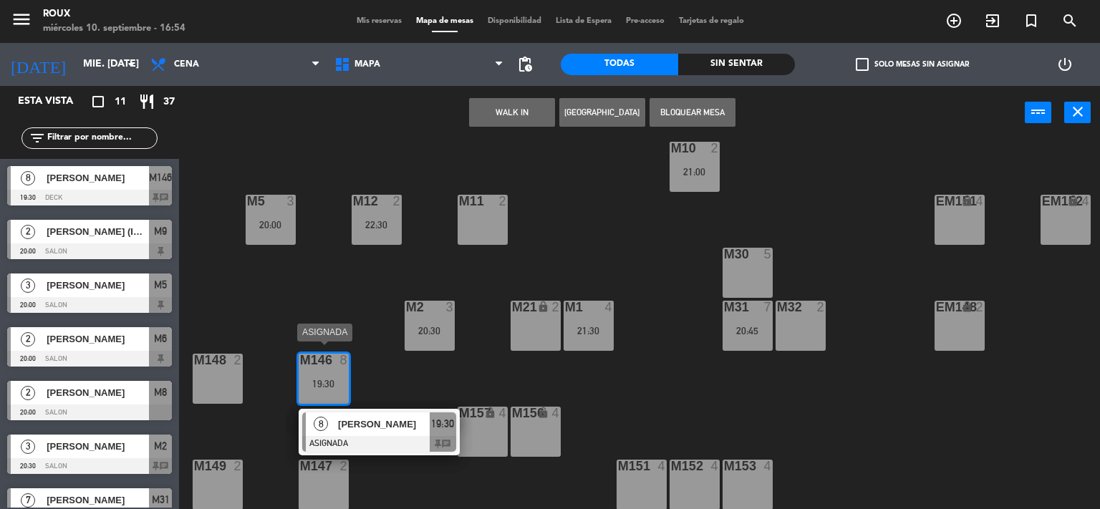
click at [375, 422] on span "[PERSON_NAME]" at bounding box center [384, 424] width 92 height 15
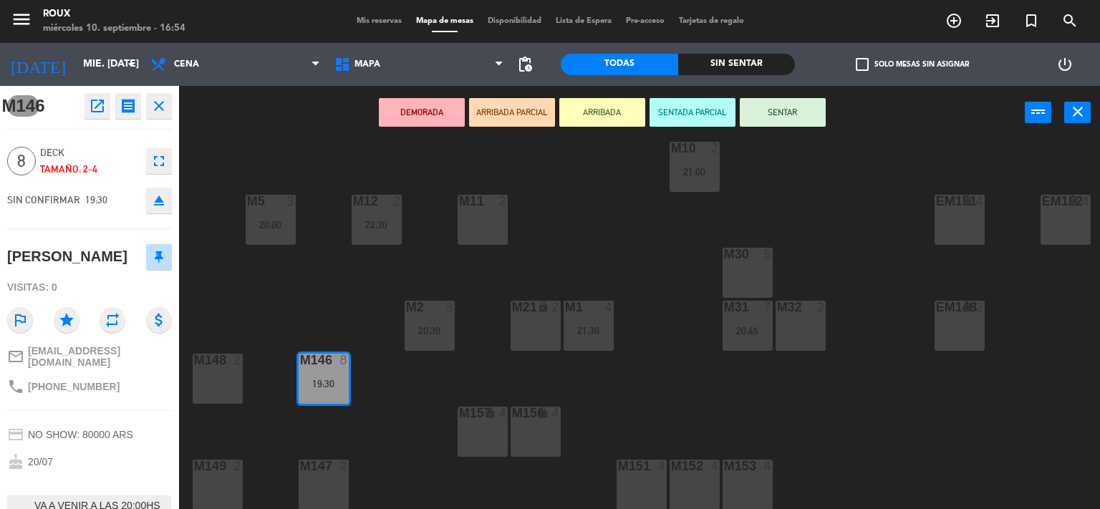
scroll to position [100, 0]
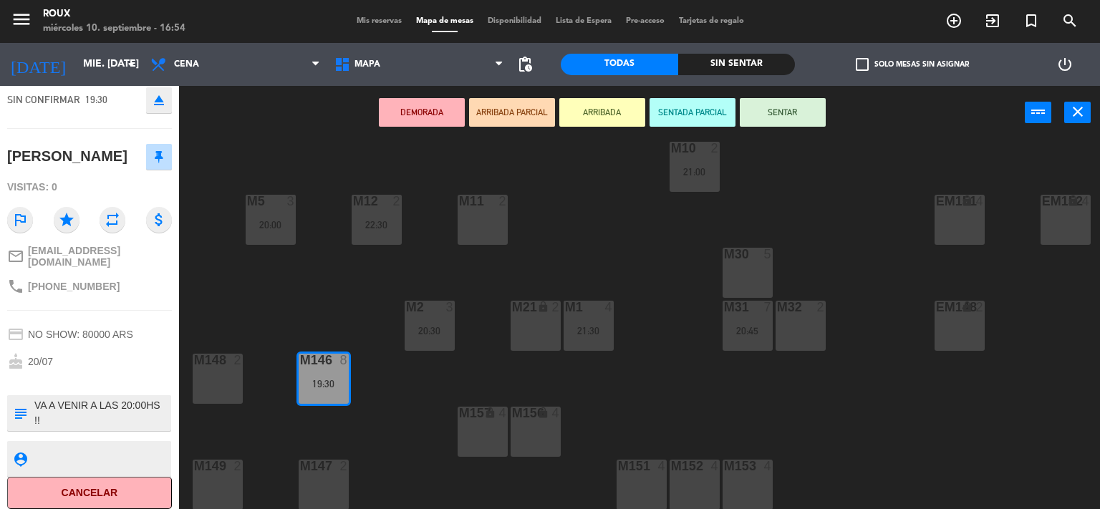
click at [264, 290] on div "M6 2 20:00 M7 2 21:30 M8 2 20:00 M9 2 20:00 EM9 lock 2 EM5 lock 4 EM1 lock 6 M1…" at bounding box center [645, 325] width 910 height 370
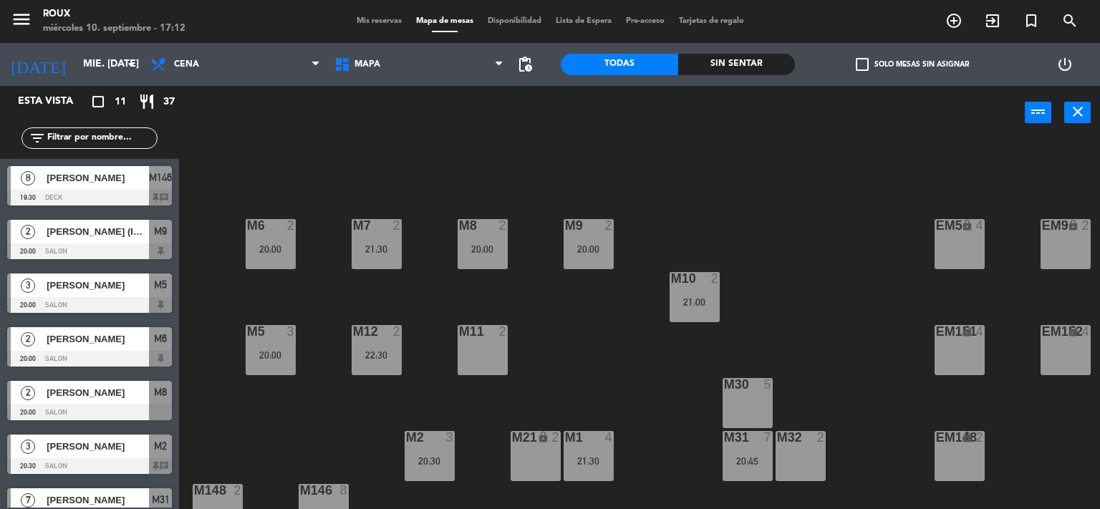
scroll to position [138, 0]
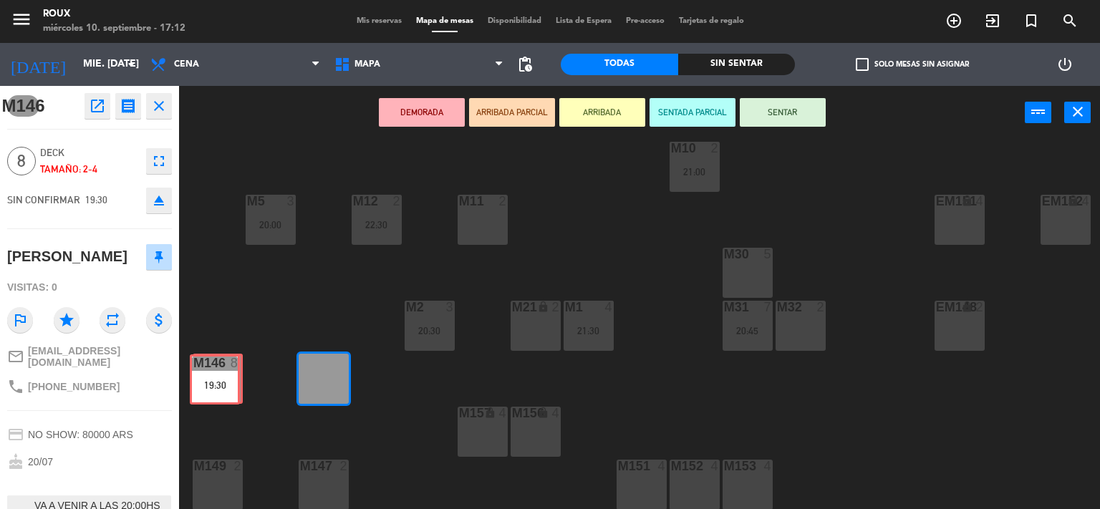
drag, startPoint x: 333, startPoint y: 377, endPoint x: 225, endPoint y: 385, distance: 108.5
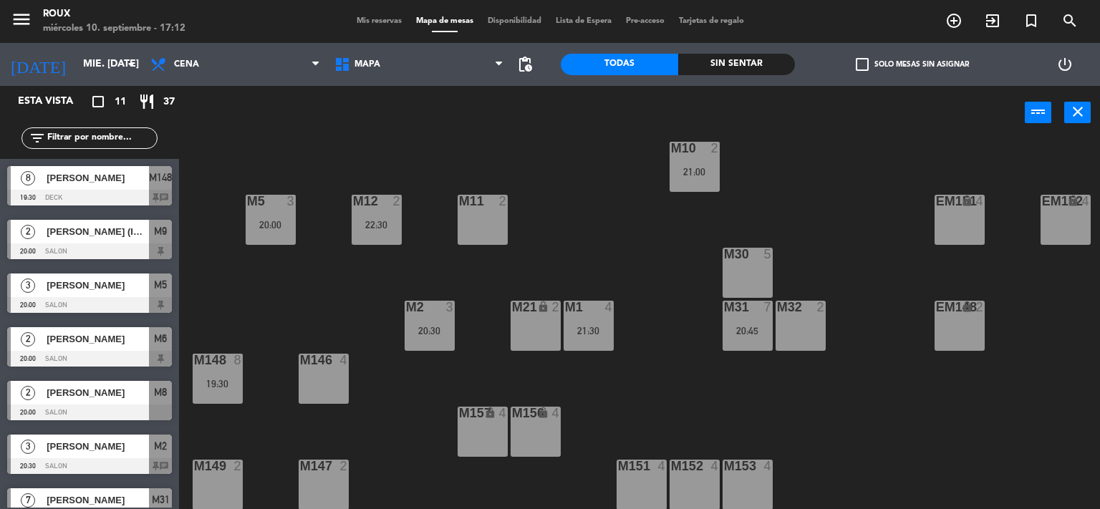
scroll to position [0, 0]
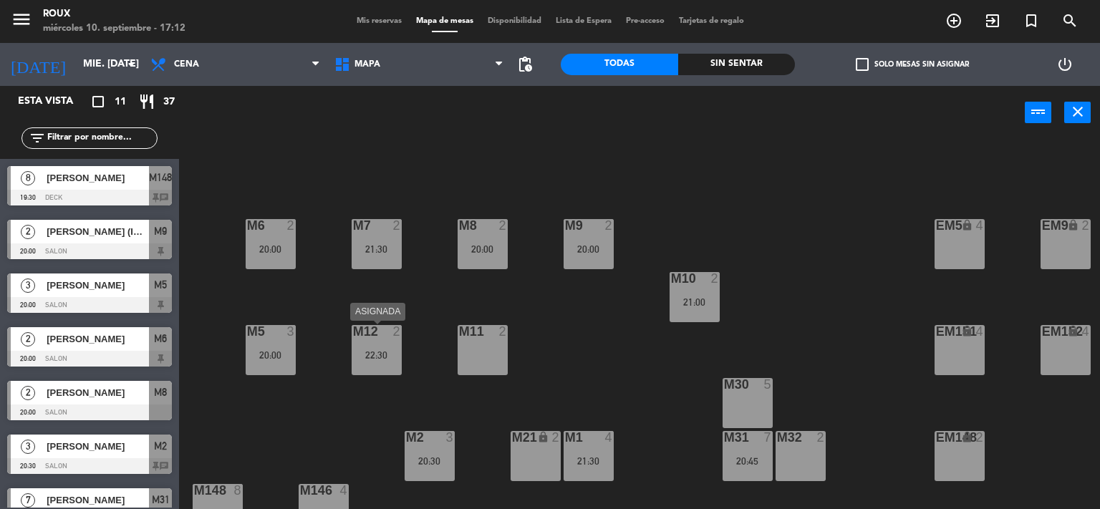
click at [372, 350] on div "22:30" at bounding box center [377, 355] width 50 height 10
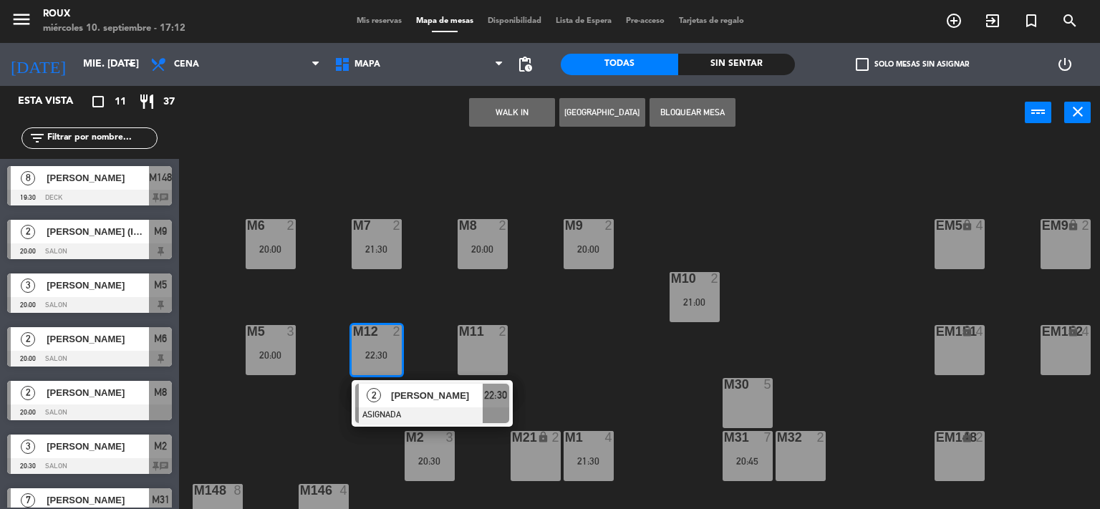
click at [430, 332] on div "M6 2 20:00 M7 2 21:30 M8 2 20:00 M9 2 20:00 EM9 lock 2 EM5 lock 4 EM1 lock 6 M1…" at bounding box center [645, 325] width 910 height 370
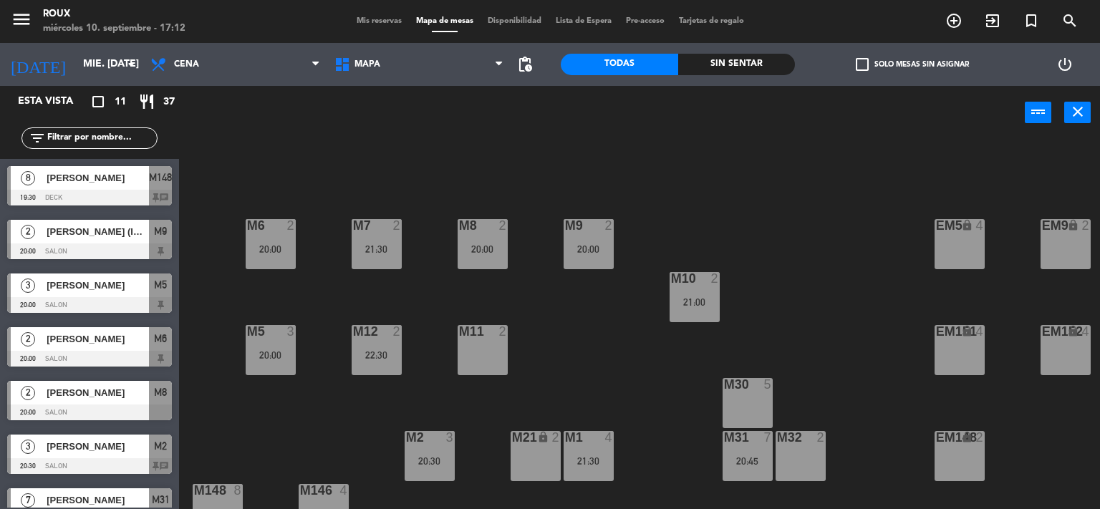
scroll to position [138, 0]
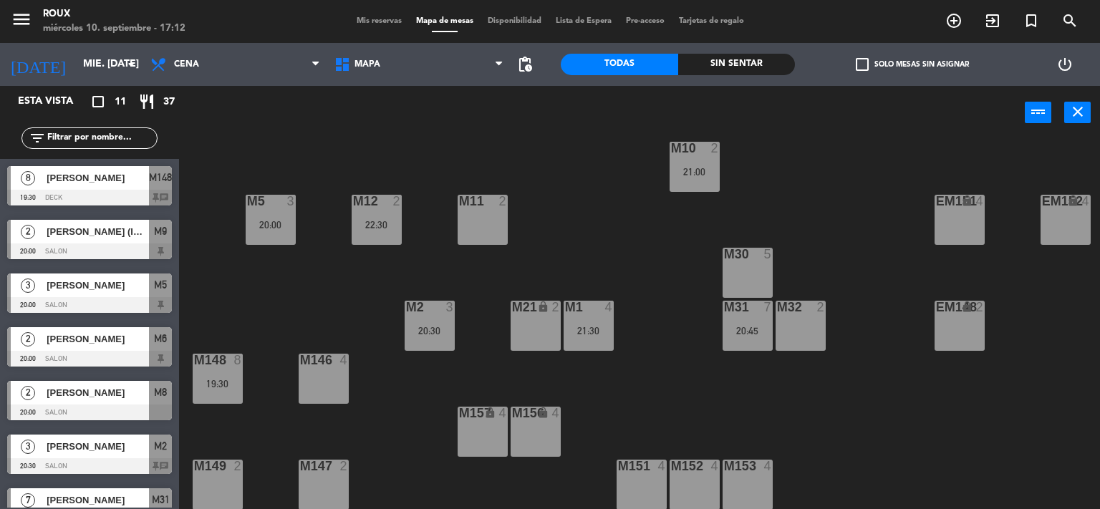
click at [605, 326] on div "21:30" at bounding box center [589, 331] width 50 height 10
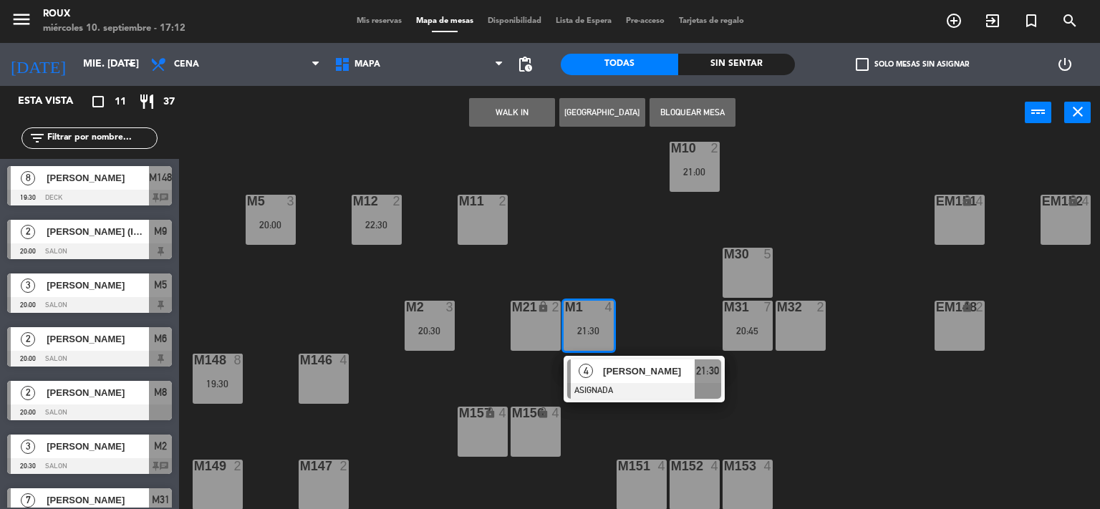
click at [602, 249] on div "M6 2 20:00 M7 2 21:30 M8 2 20:00 M9 2 20:00 EM9 lock 2 EM5 lock 4 EM1 lock 6 M1…" at bounding box center [645, 325] width 910 height 370
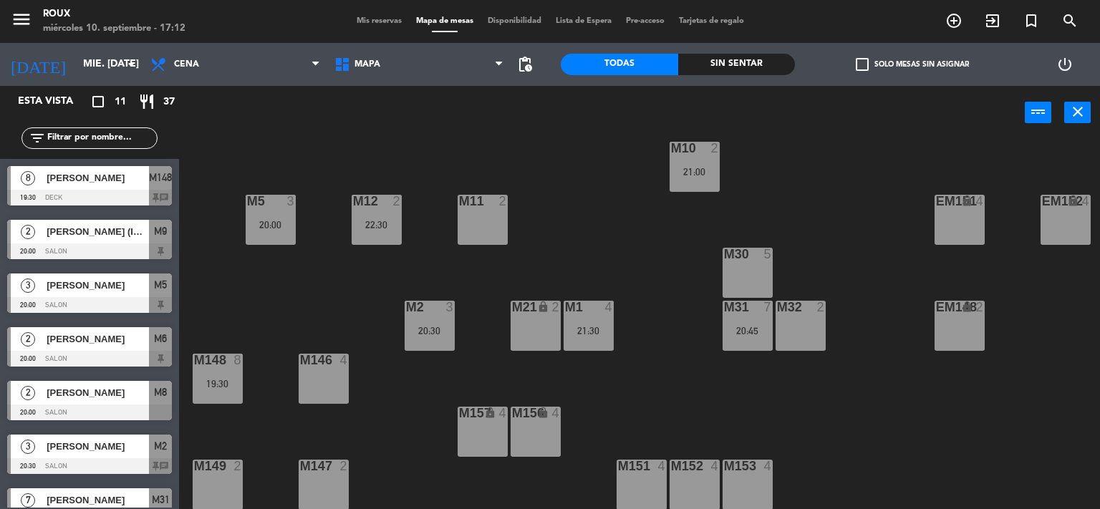
click at [584, 221] on div "M6 2 20:00 M7 2 21:30 M8 2 20:00 M9 2 20:00 EM9 lock 2 EM5 lock 4 EM1 lock 6 M1…" at bounding box center [645, 325] width 910 height 370
